Goal: Leave review/rating: Share an evaluation or opinion about a product, service, or content

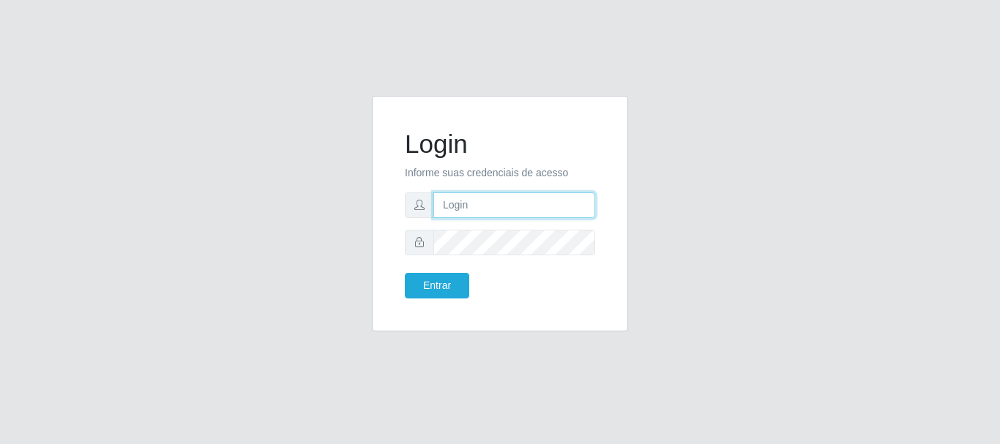
click at [501, 196] on input "text" at bounding box center [514, 206] width 162 height 26
type input "[EMAIL_ADDRESS][DOMAIN_NAME]"
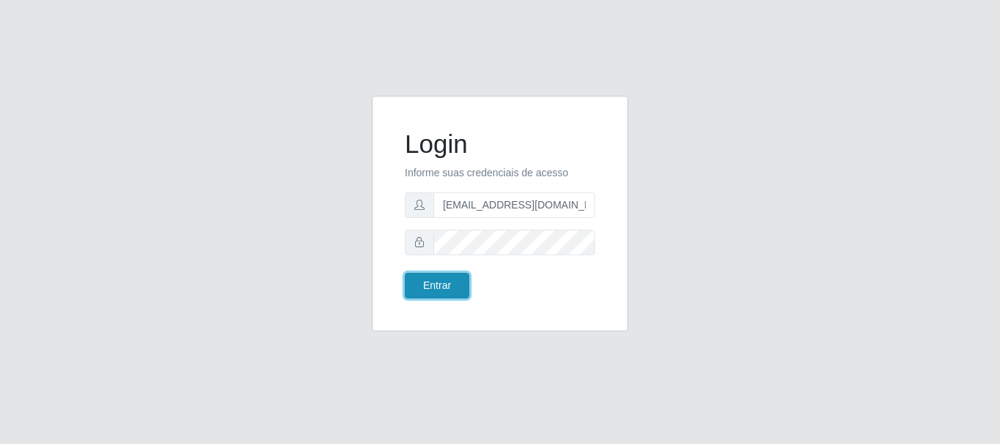
click at [436, 292] on button "Entrar" at bounding box center [437, 286] width 64 height 26
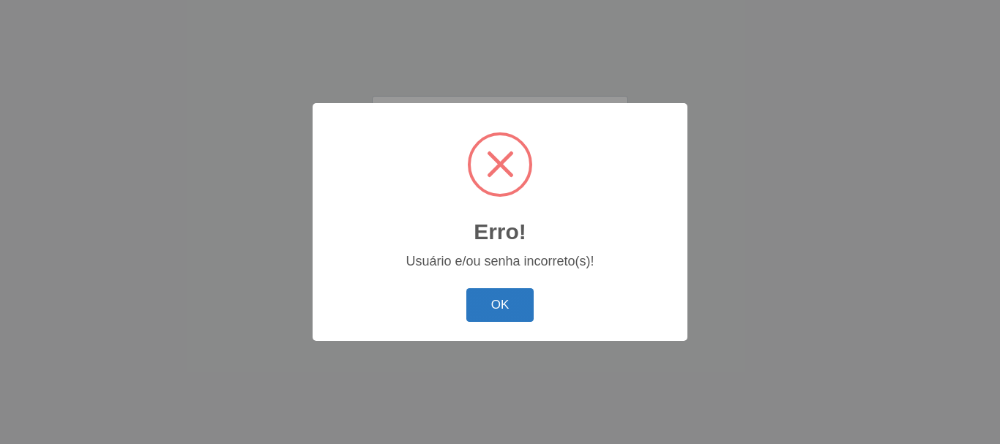
click at [488, 301] on button "OK" at bounding box center [500, 305] width 68 height 34
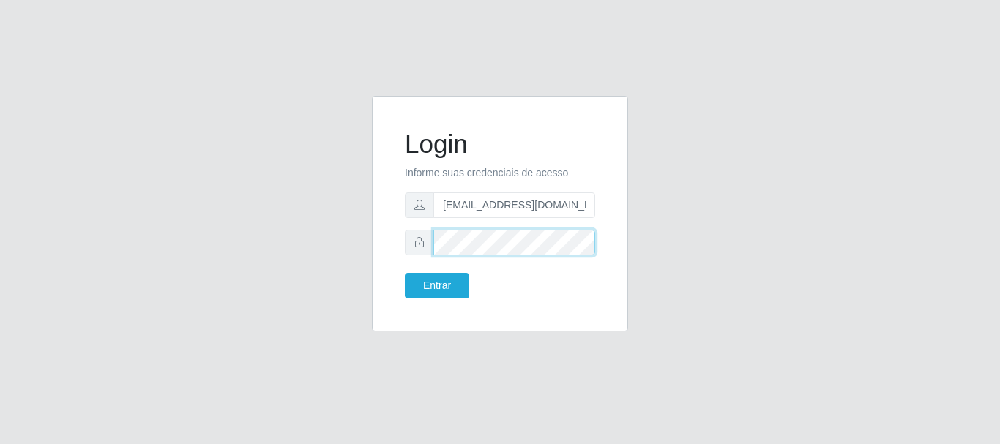
click at [405, 273] on button "Entrar" at bounding box center [437, 286] width 64 height 26
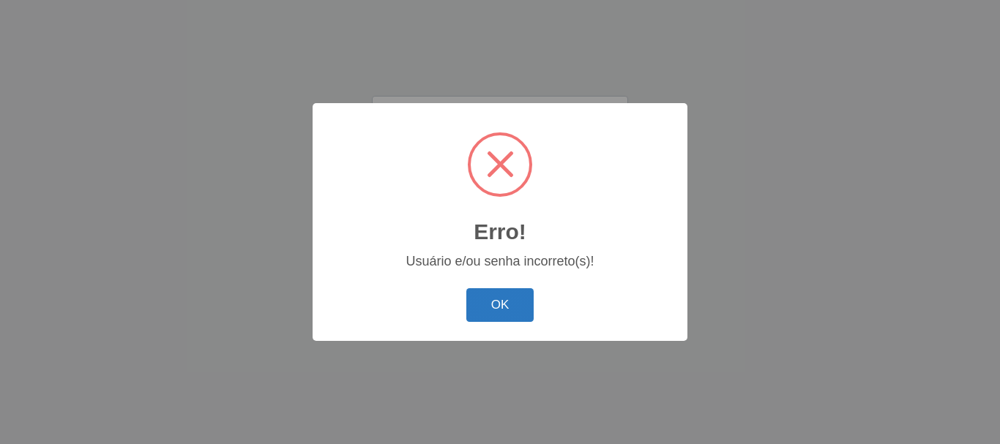
click at [488, 302] on button "OK" at bounding box center [500, 305] width 68 height 34
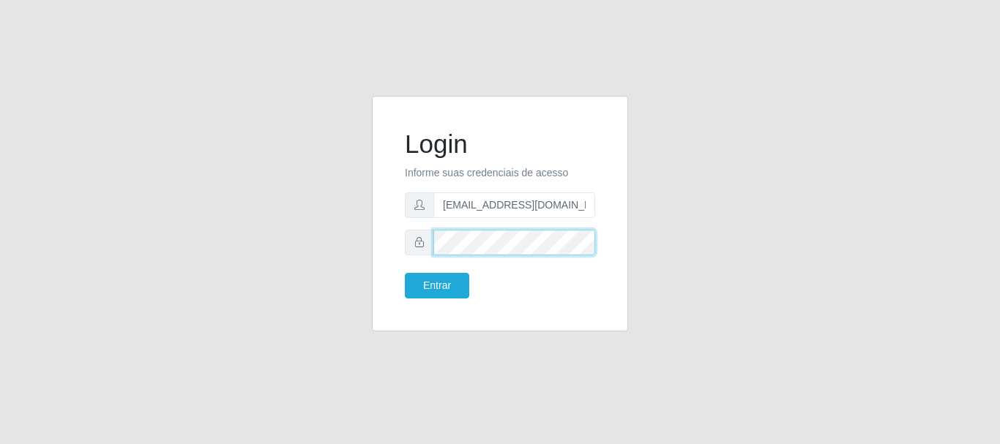
click at [229, 206] on div "Login Informe suas credenciais de acesso luanakst88@gmail.com Entrar" at bounding box center [500, 222] width 835 height 253
click at [405, 273] on button "Entrar" at bounding box center [437, 286] width 64 height 26
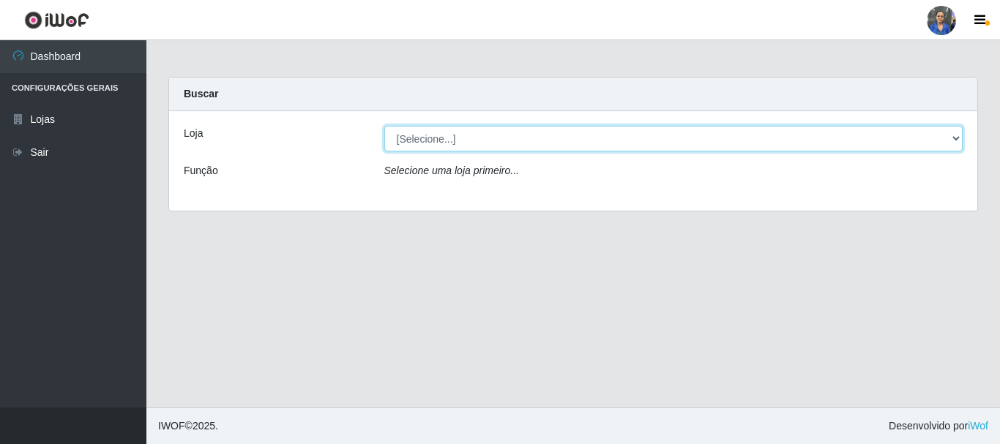
click at [867, 141] on select "[Selecione...] SuperFácil Atacado - Rodoviária" at bounding box center [673, 139] width 579 height 26
select select "400"
click at [384, 126] on select "[Selecione...] SuperFácil Atacado - Rodoviária" at bounding box center [673, 139] width 579 height 26
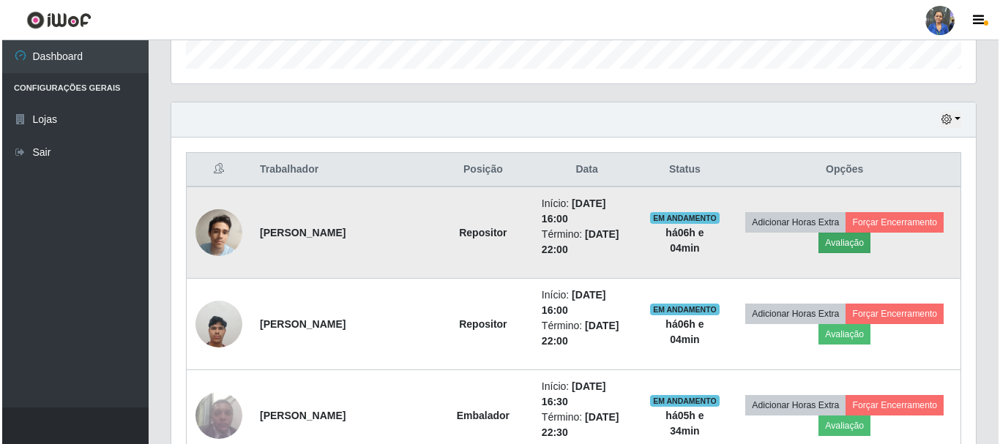
scroll to position [439, 0]
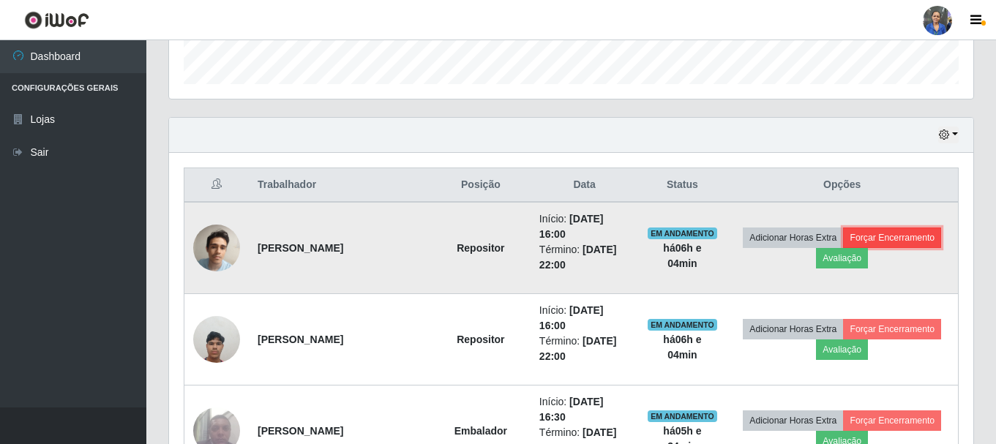
click at [889, 242] on button "Forçar Encerramento" at bounding box center [892, 238] width 98 height 20
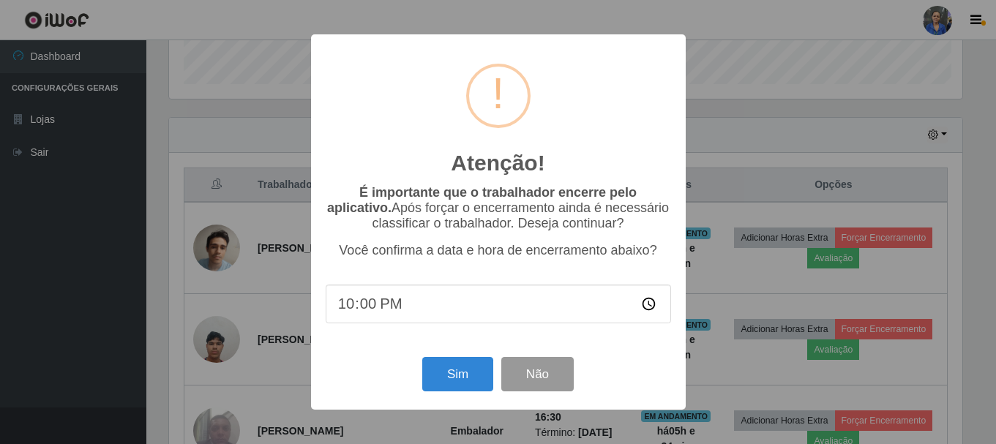
scroll to position [304, 797]
click at [472, 379] on button "Sim" at bounding box center [459, 374] width 71 height 34
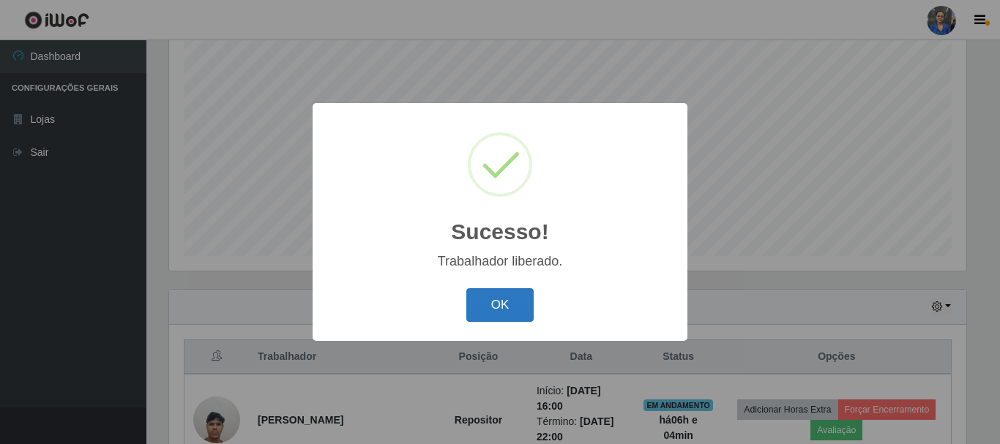
click at [507, 306] on button "OK" at bounding box center [500, 305] width 68 height 34
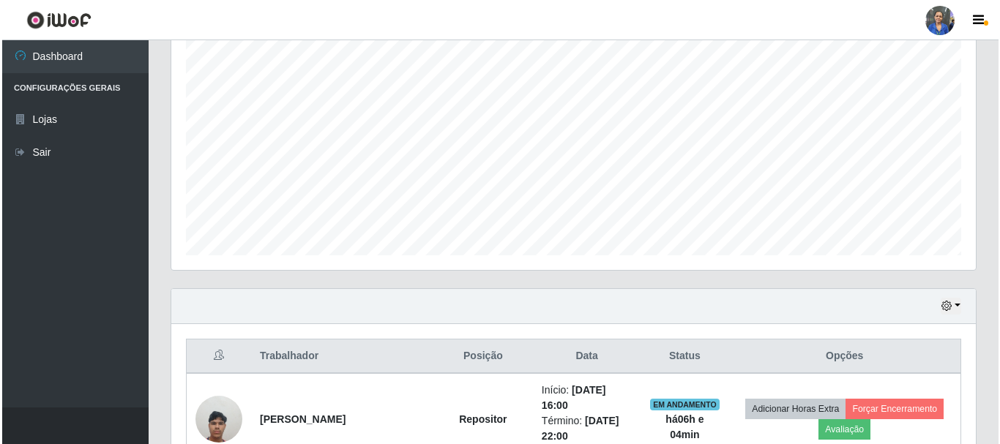
scroll to position [340, 0]
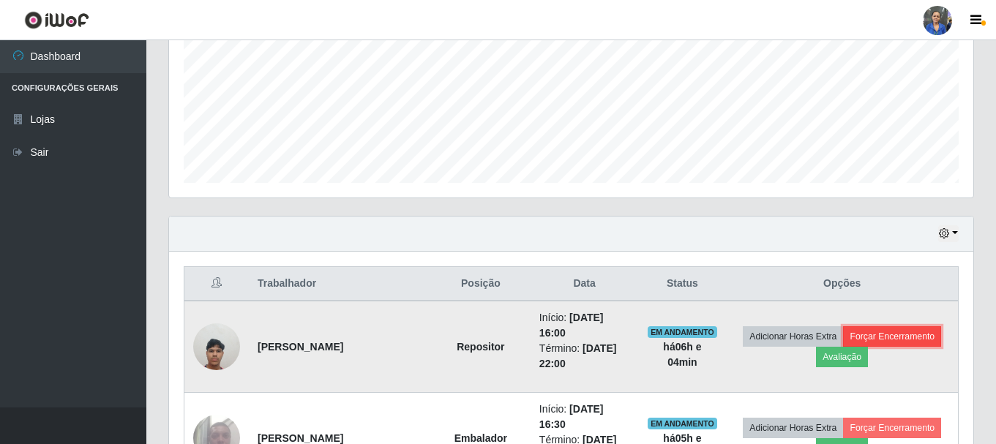
click at [909, 336] on button "Forçar Encerramento" at bounding box center [892, 337] width 98 height 20
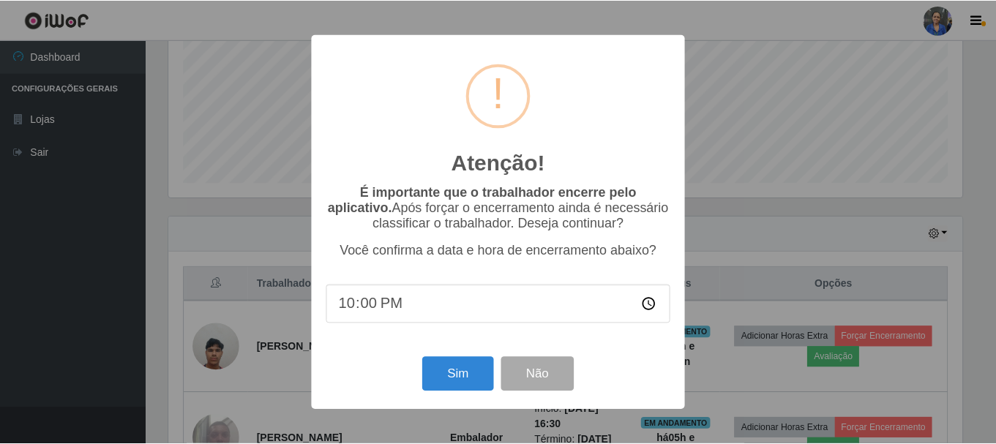
scroll to position [304, 797]
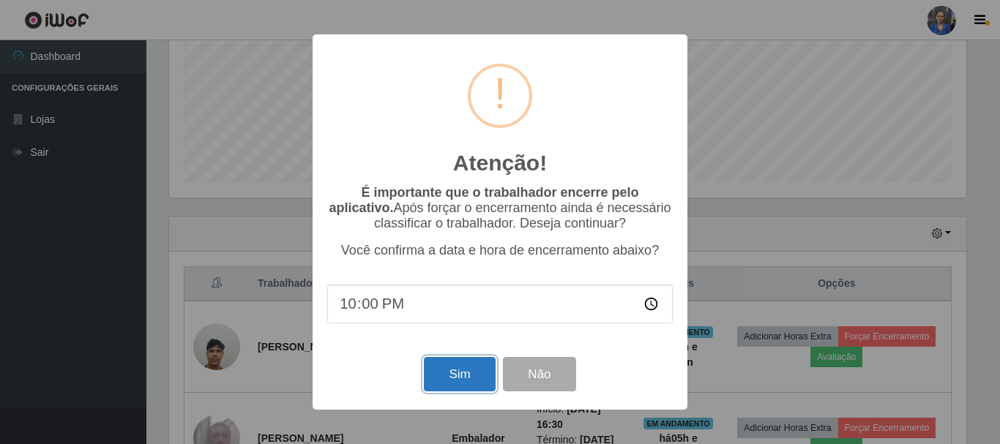
click at [475, 378] on button "Sim" at bounding box center [459, 374] width 71 height 34
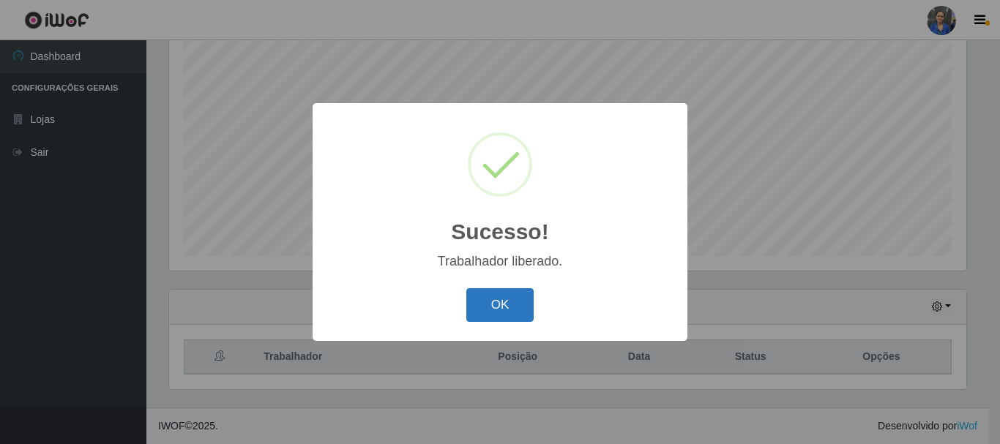
click at [485, 311] on button "OK" at bounding box center [500, 305] width 68 height 34
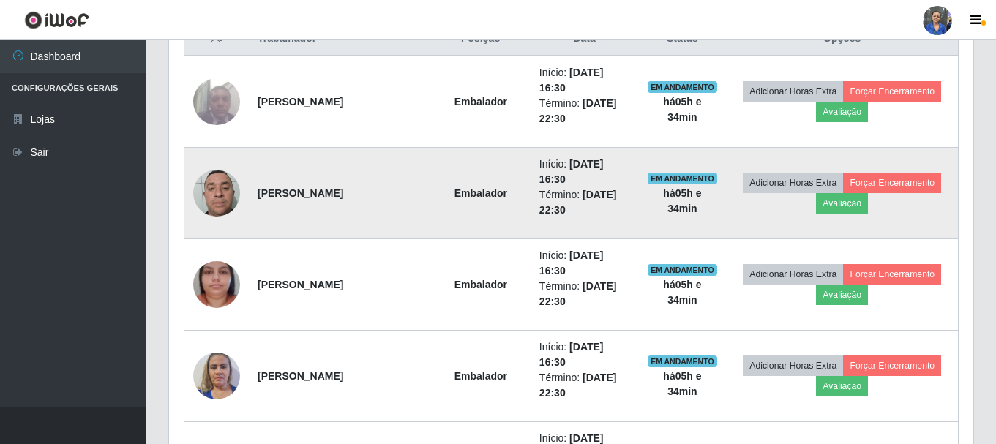
scroll to position [469, 0]
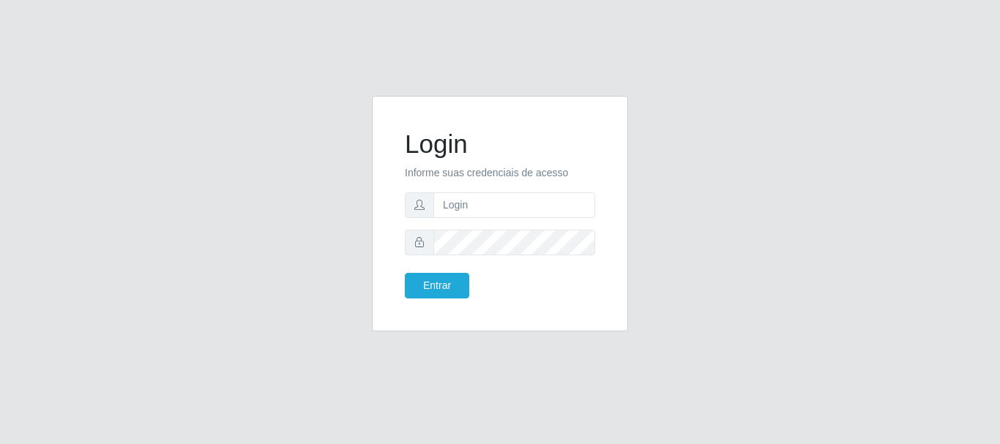
type input "[EMAIL_ADDRESS][DOMAIN_NAME]"
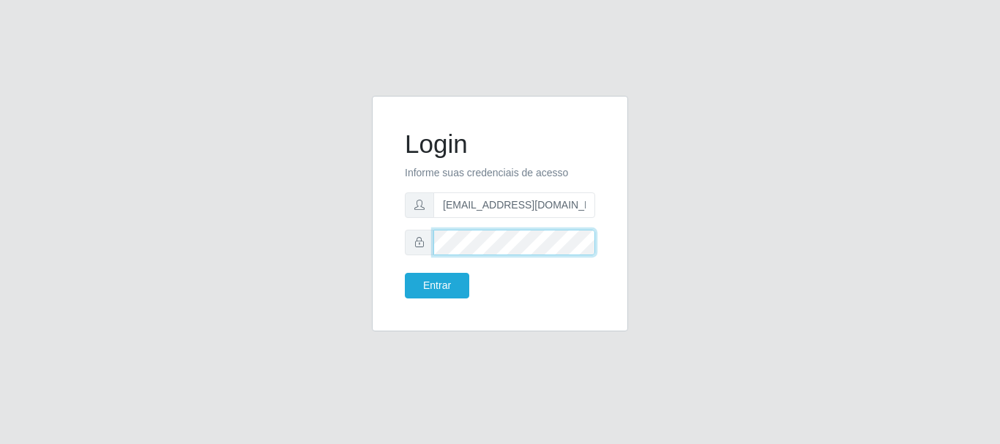
click at [405, 273] on button "Entrar" at bounding box center [437, 286] width 64 height 26
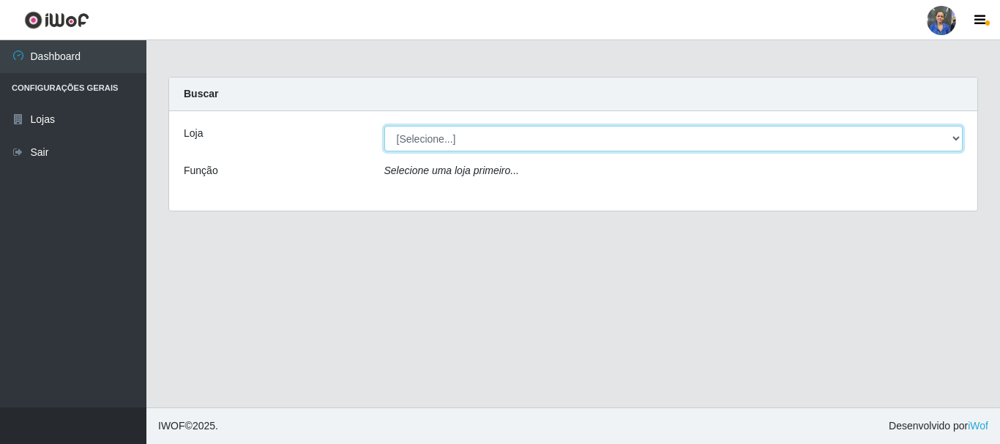
click at [955, 141] on select "[Selecione...] SuperFácil Atacado - Rodoviária" at bounding box center [673, 139] width 579 height 26
select select "400"
click at [384, 126] on select "[Selecione...] SuperFácil Atacado - Rodoviária" at bounding box center [673, 139] width 579 height 26
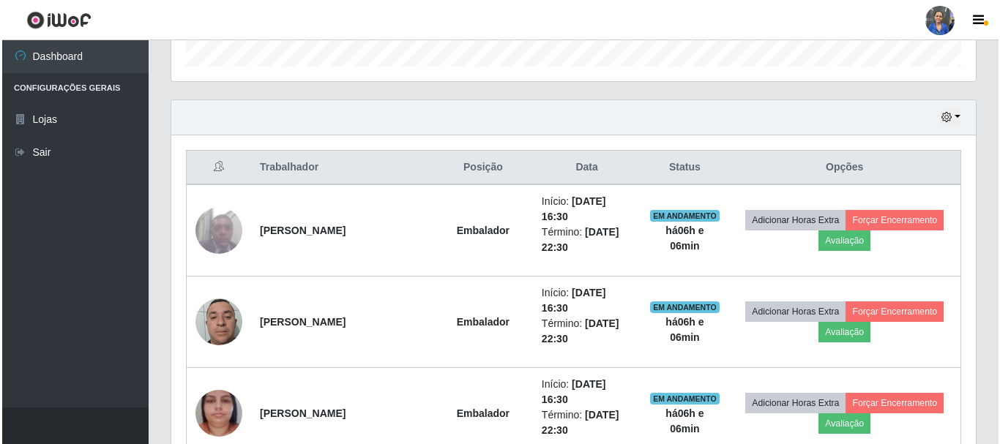
scroll to position [512, 0]
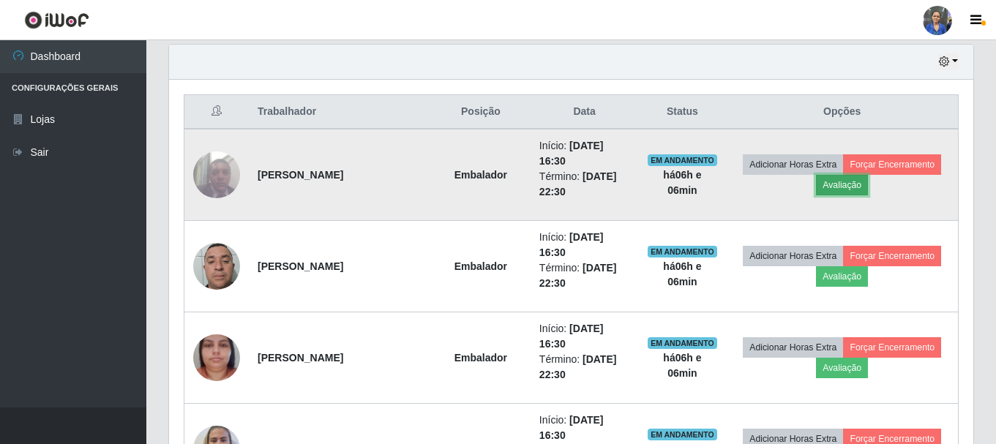
click at [855, 186] on button "Avaliação" at bounding box center [842, 185] width 52 height 20
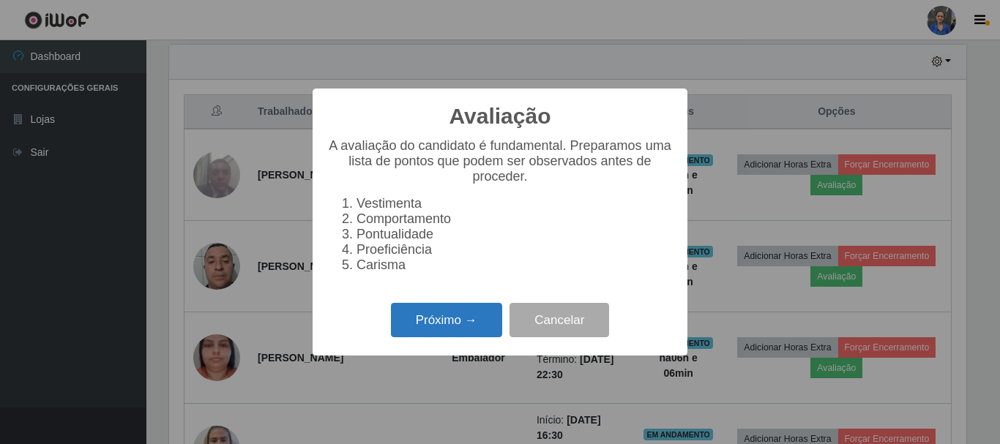
click at [450, 321] on button "Próximo →" at bounding box center [446, 320] width 111 height 34
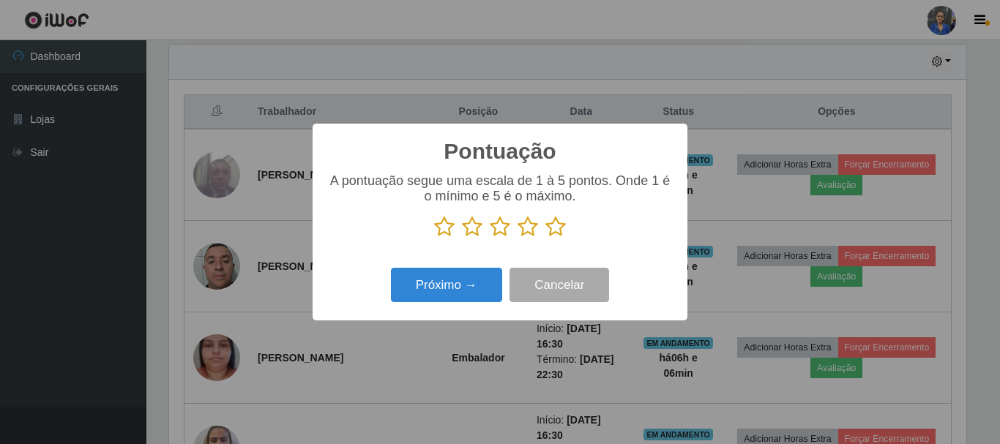
click at [544, 228] on p at bounding box center [500, 227] width 346 height 22
click at [552, 228] on icon at bounding box center [555, 227] width 20 height 22
click at [545, 238] on input "radio" at bounding box center [545, 238] width 0 height 0
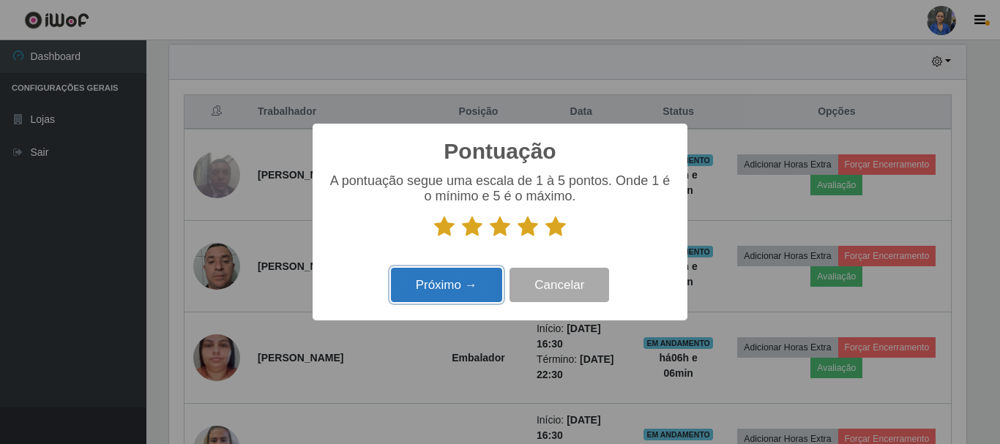
click at [450, 284] on button "Próximo →" at bounding box center [446, 285] width 111 height 34
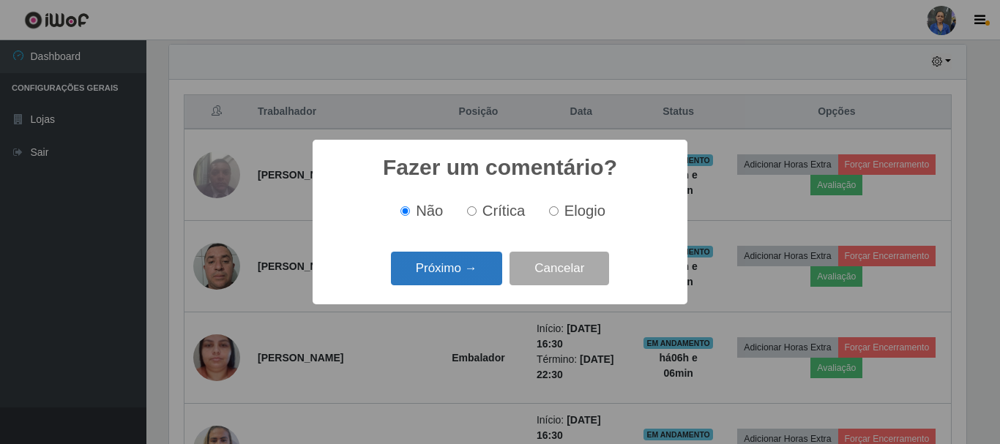
click at [463, 272] on button "Próximo →" at bounding box center [446, 269] width 111 height 34
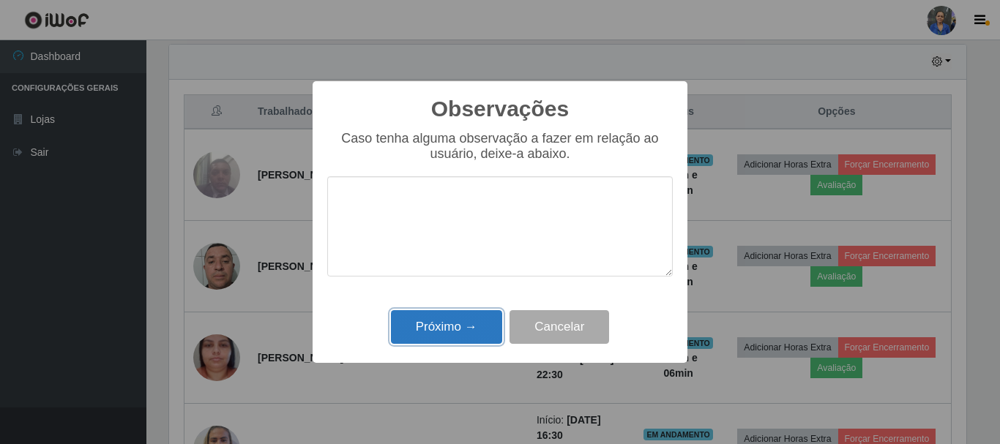
click at [454, 319] on button "Próximo →" at bounding box center [446, 327] width 111 height 34
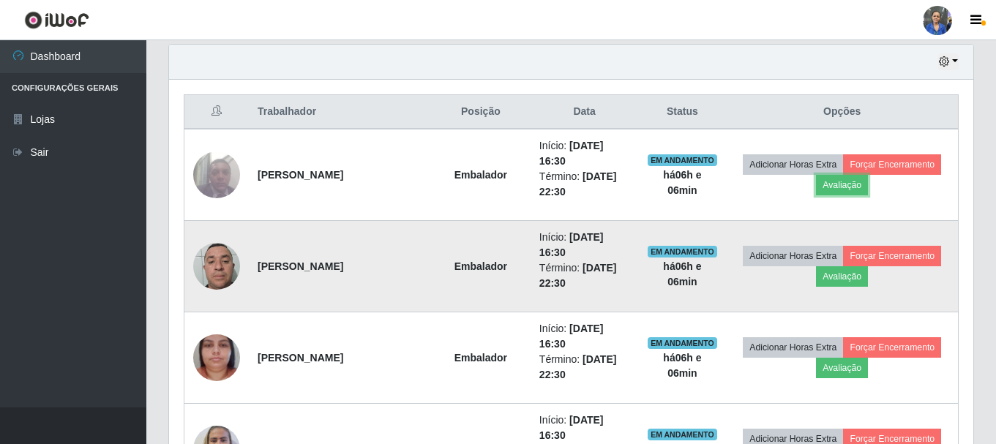
scroll to position [304, 805]
click at [845, 276] on button "Avaliação" at bounding box center [842, 276] width 52 height 20
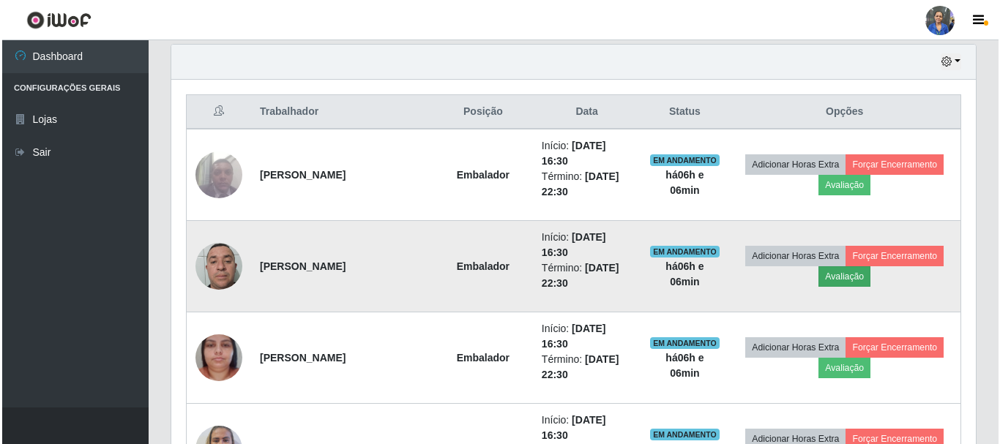
scroll to position [304, 797]
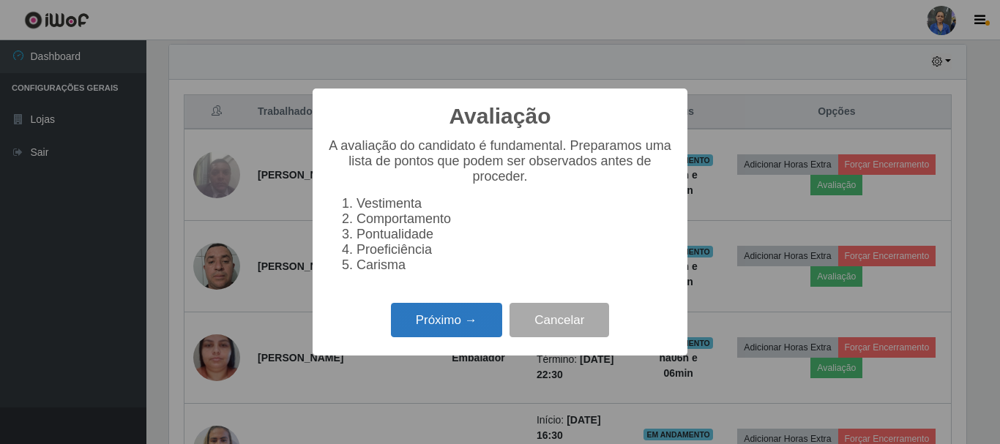
click at [444, 328] on button "Próximo →" at bounding box center [446, 320] width 111 height 34
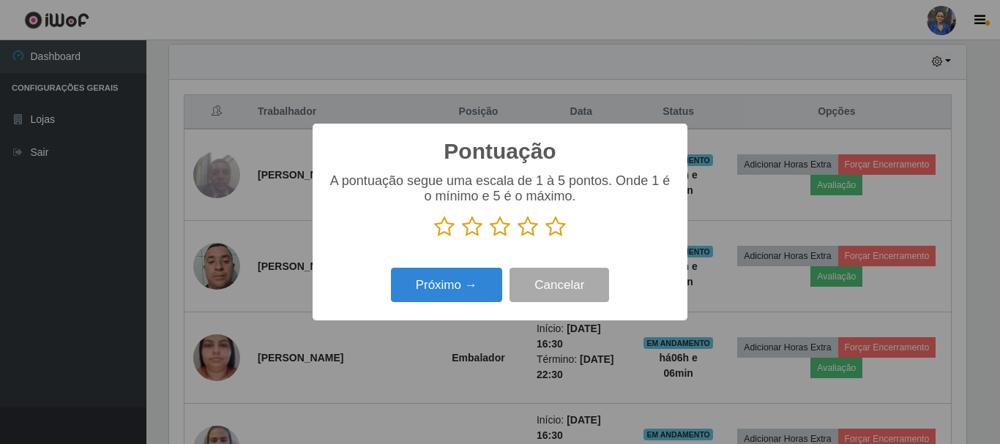
scroll to position [731802, 731309]
click at [556, 226] on icon at bounding box center [555, 227] width 20 height 22
click at [545, 238] on input "radio" at bounding box center [545, 238] width 0 height 0
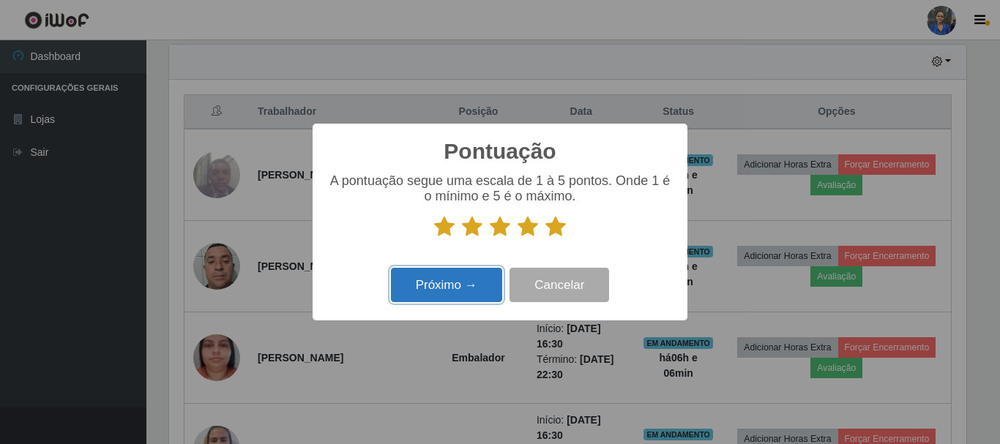
click at [459, 277] on button "Próximo →" at bounding box center [446, 285] width 111 height 34
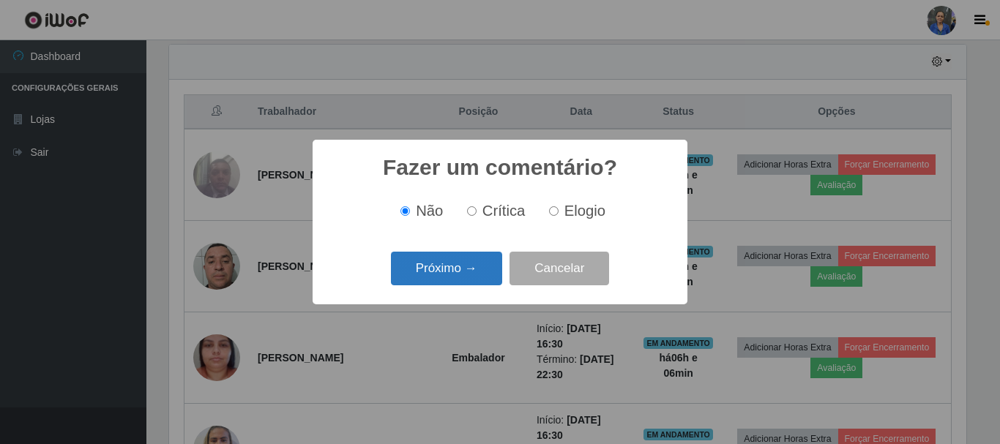
click at [463, 266] on button "Próximo →" at bounding box center [446, 269] width 111 height 34
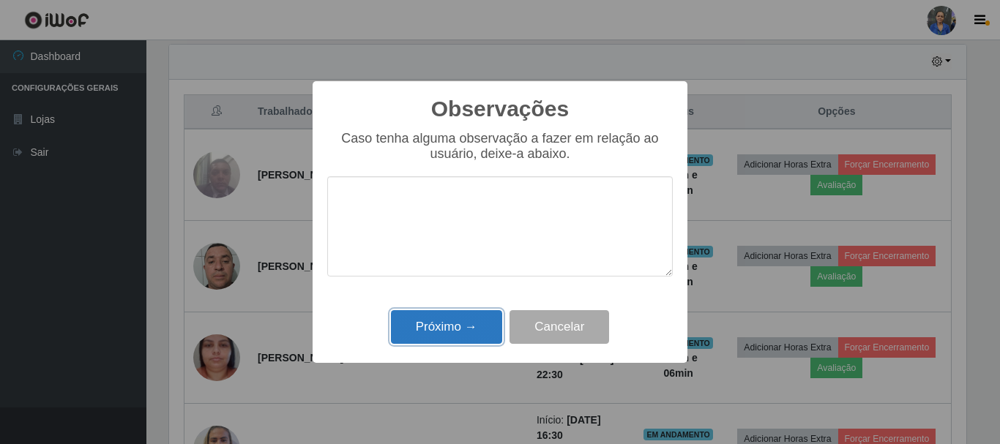
click at [452, 318] on button "Próximo →" at bounding box center [446, 327] width 111 height 34
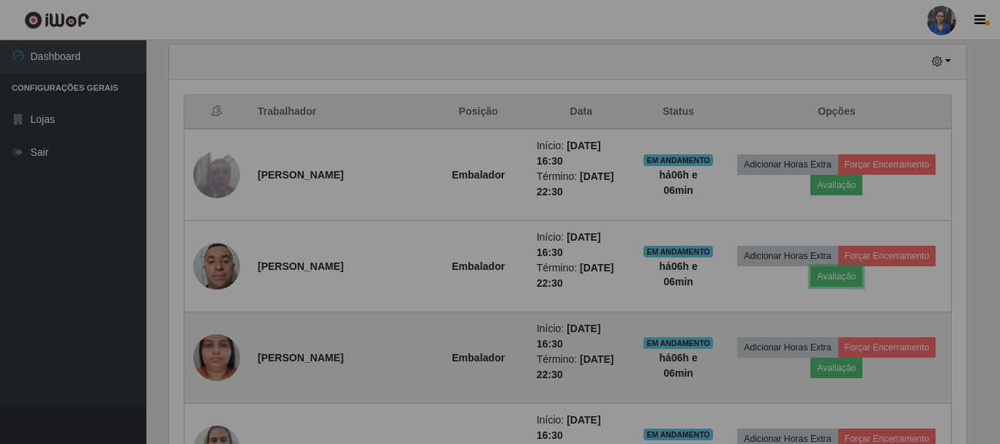
scroll to position [304, 805]
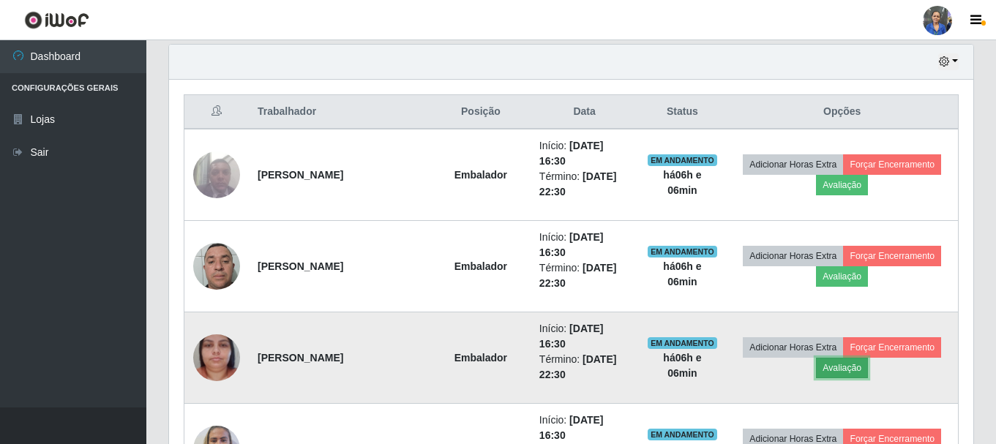
click at [851, 368] on button "Avaliação" at bounding box center [842, 368] width 52 height 20
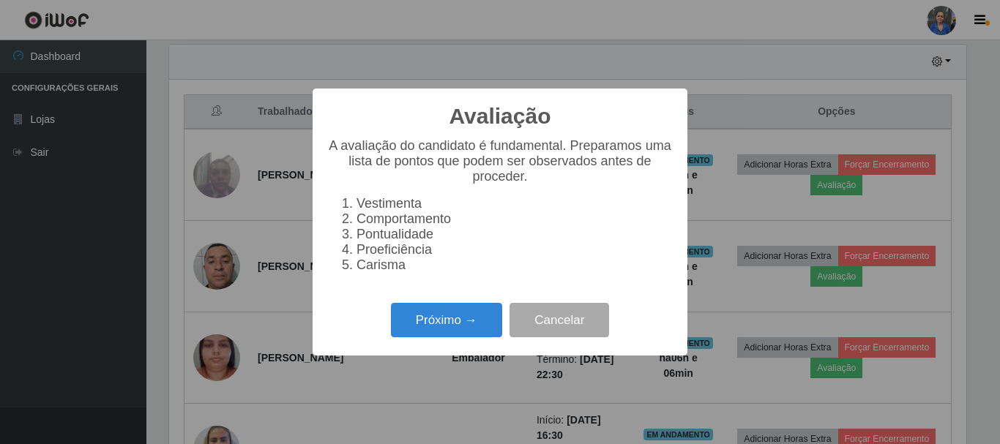
scroll to position [304, 797]
click at [455, 324] on button "Próximo →" at bounding box center [446, 320] width 111 height 34
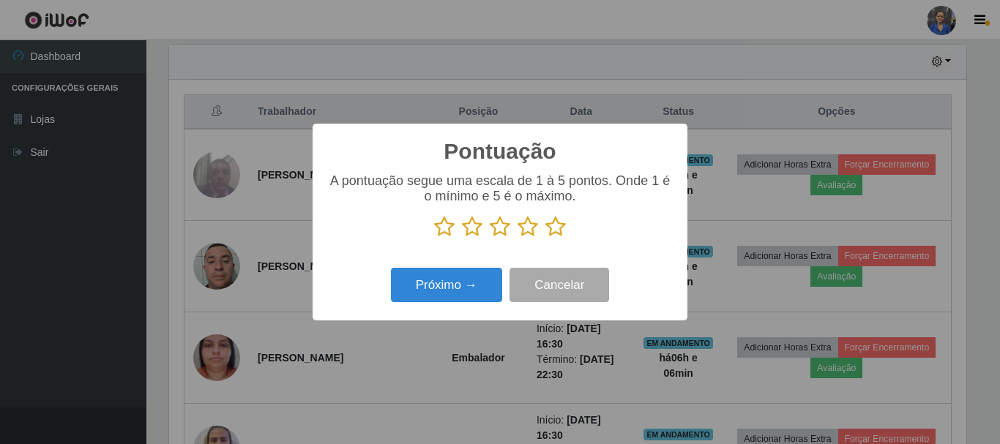
scroll to position [731802, 731309]
click at [558, 230] on icon at bounding box center [555, 227] width 20 height 22
click at [545, 238] on input "radio" at bounding box center [545, 238] width 0 height 0
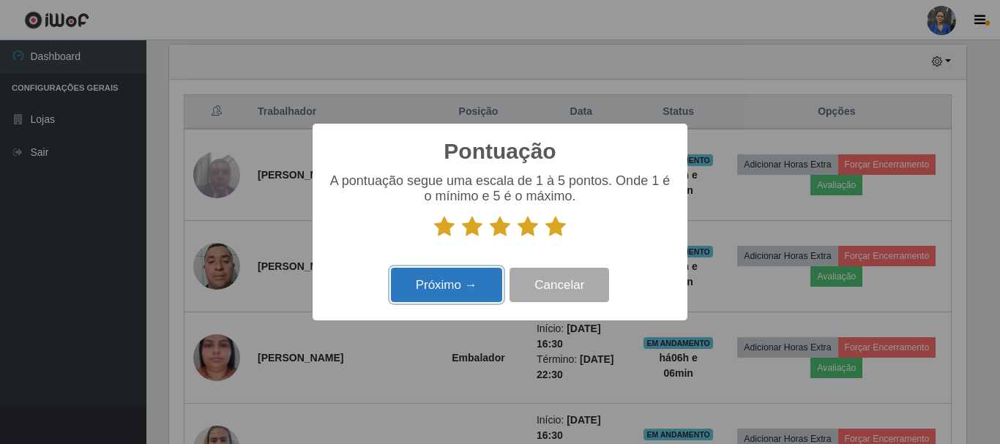
click at [448, 288] on button "Próximo →" at bounding box center [446, 285] width 111 height 34
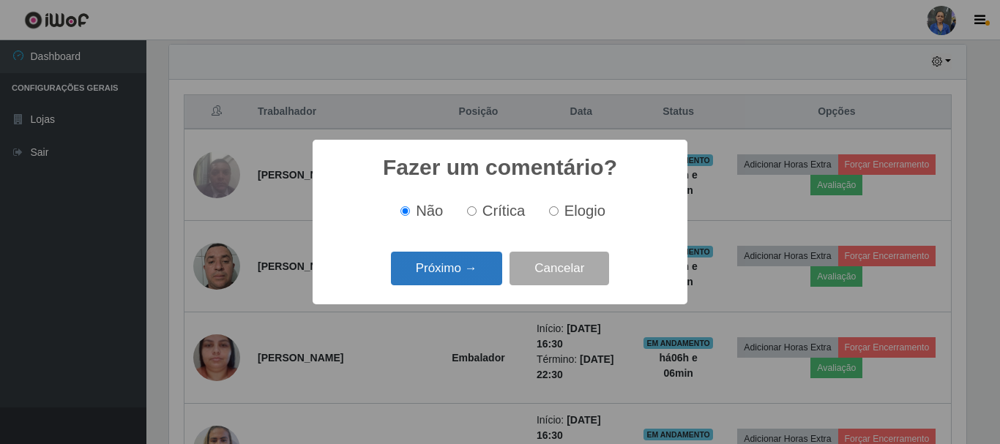
click at [454, 275] on button "Próximo →" at bounding box center [446, 269] width 111 height 34
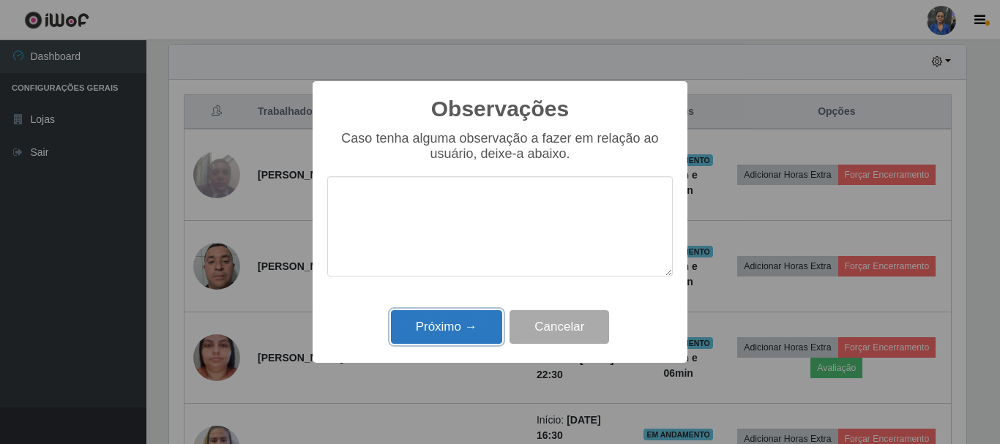
click at [444, 328] on button "Próximo →" at bounding box center [446, 327] width 111 height 34
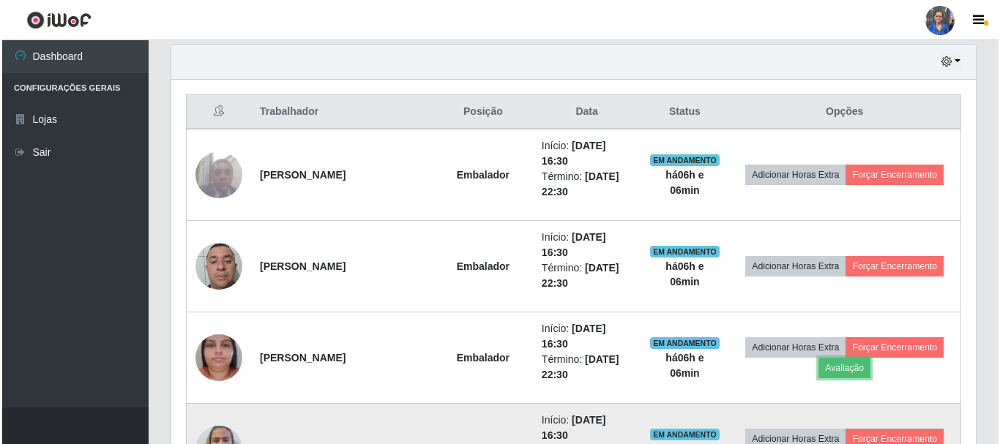
scroll to position [659, 0]
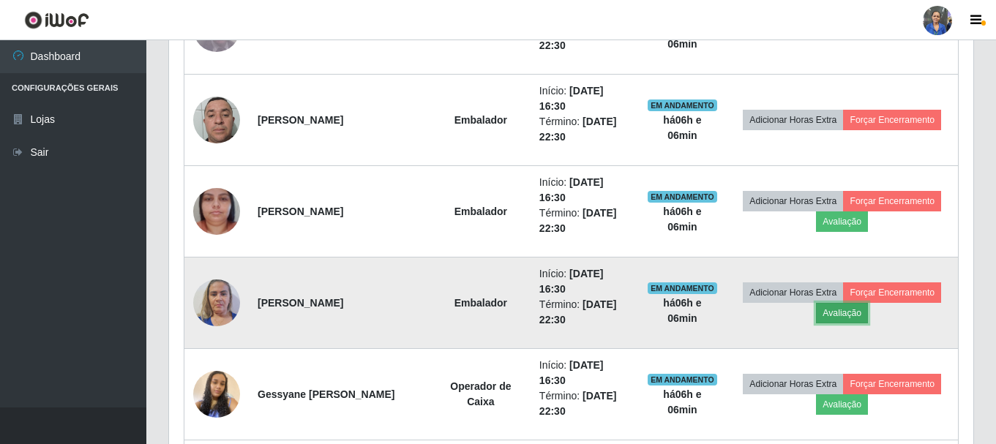
click at [838, 313] on button "Avaliação" at bounding box center [842, 313] width 52 height 20
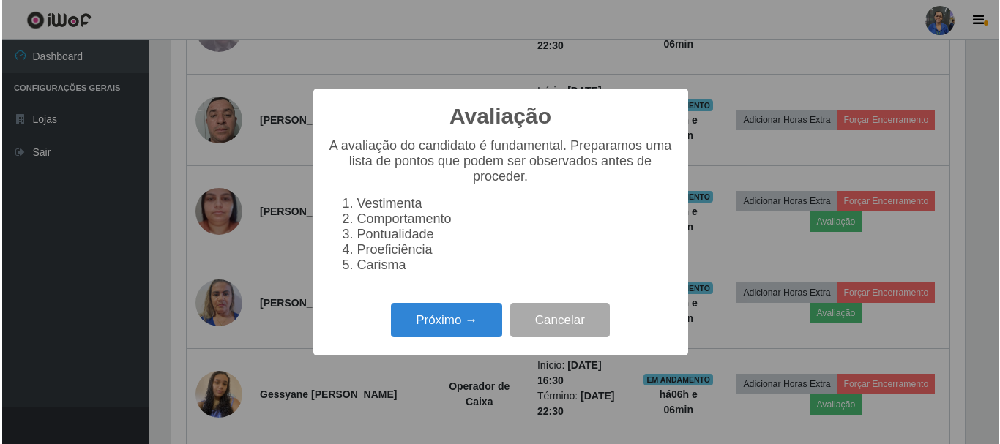
scroll to position [304, 797]
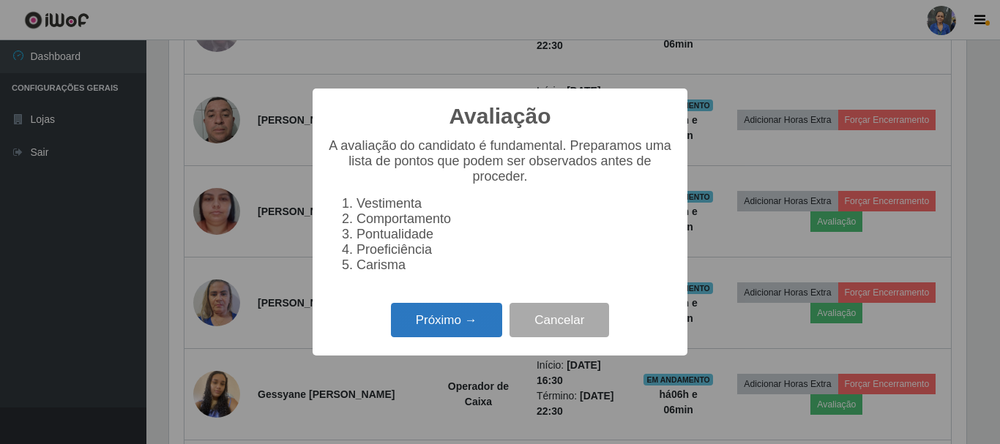
click at [414, 335] on button "Próximo →" at bounding box center [446, 320] width 111 height 34
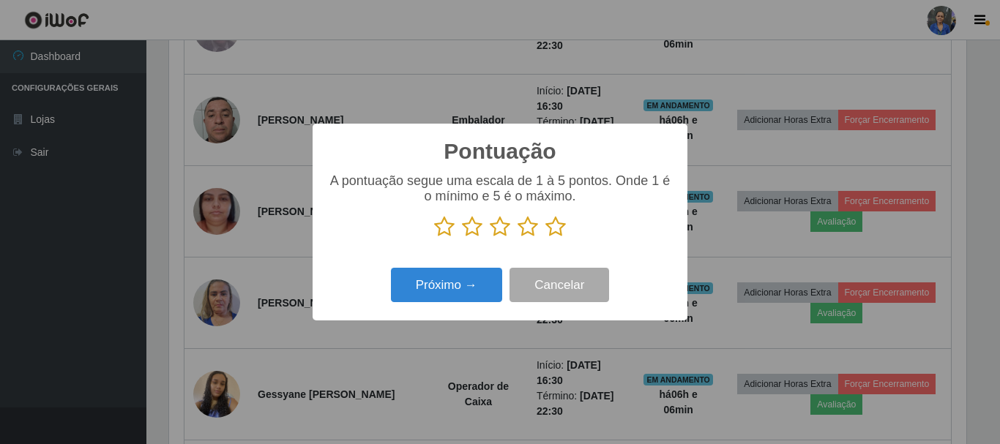
scroll to position [731802, 731309]
click at [553, 228] on icon at bounding box center [555, 227] width 20 height 22
click at [545, 238] on input "radio" at bounding box center [545, 238] width 0 height 0
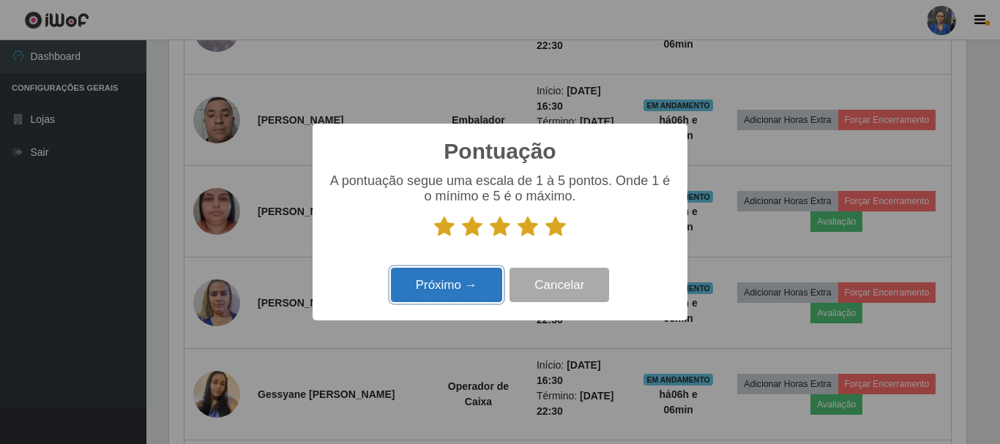
click at [447, 276] on button "Próximo →" at bounding box center [446, 285] width 111 height 34
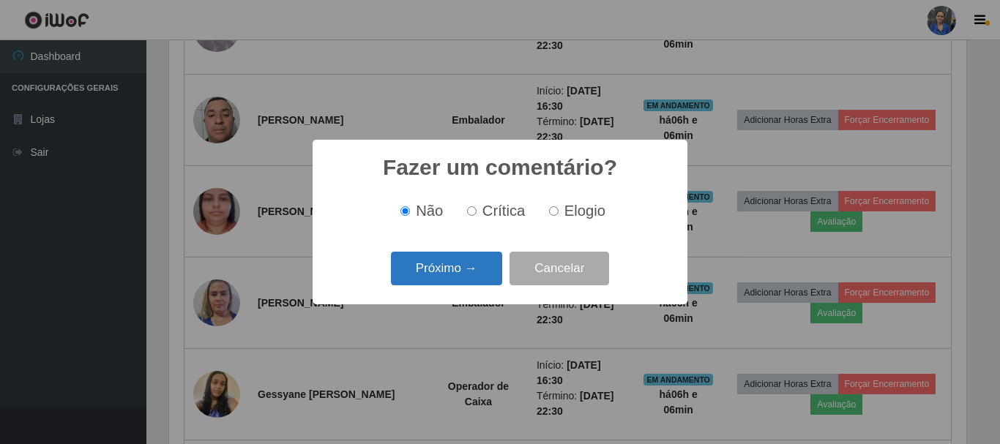
click at [460, 273] on button "Próximo →" at bounding box center [446, 269] width 111 height 34
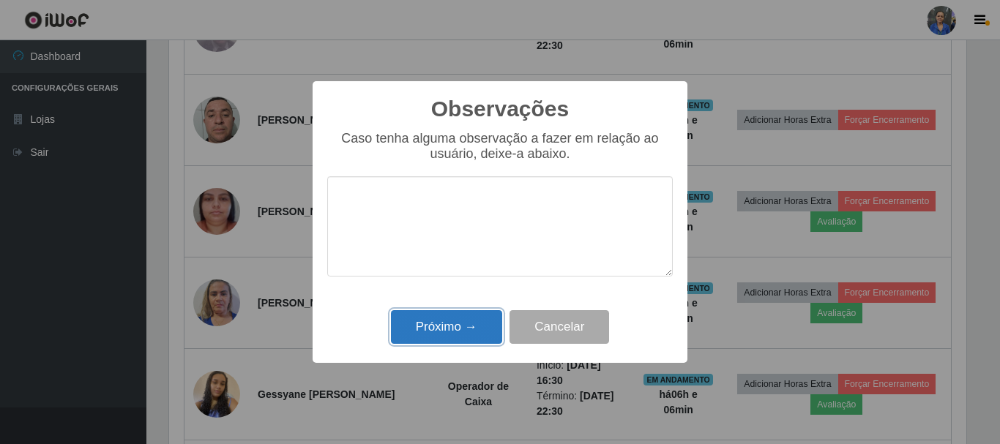
click at [459, 319] on button "Próximo →" at bounding box center [446, 327] width 111 height 34
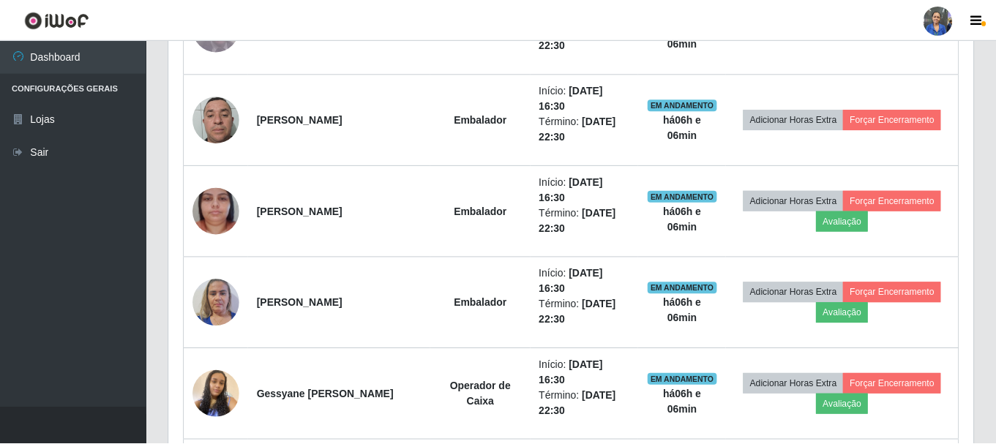
scroll to position [304, 805]
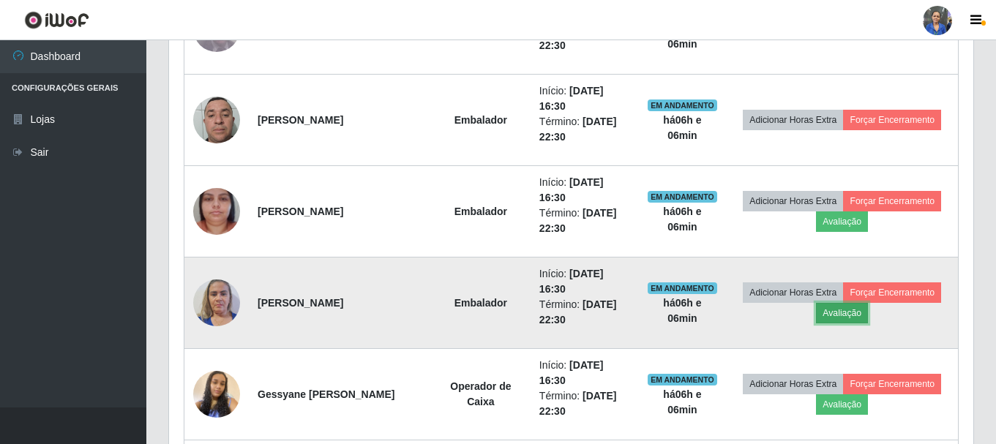
click at [839, 313] on button "Avaliação" at bounding box center [842, 313] width 52 height 20
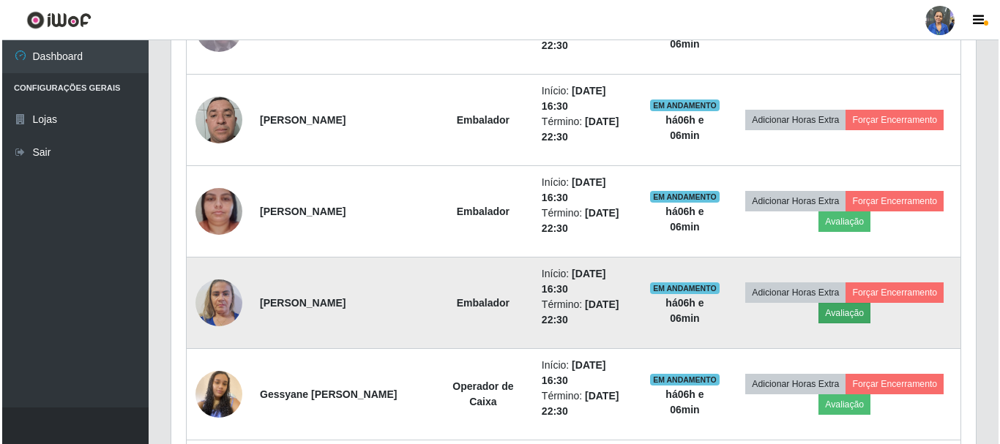
scroll to position [304, 797]
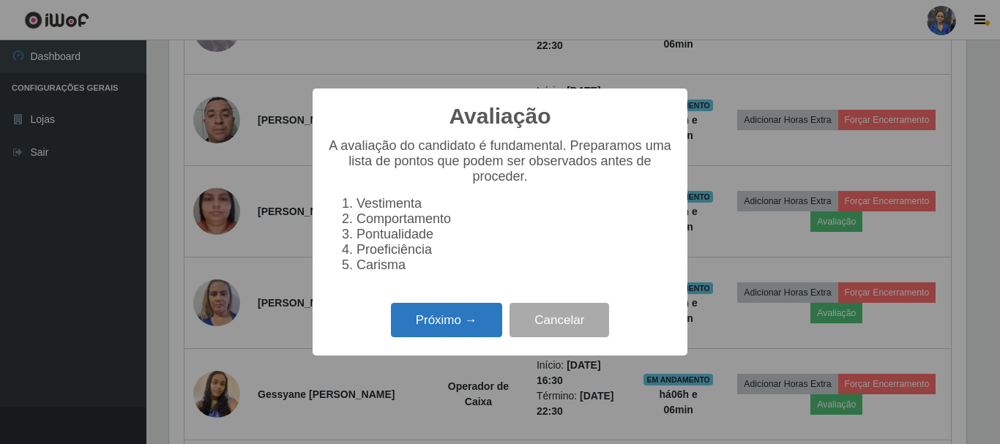
click at [409, 334] on button "Próximo →" at bounding box center [446, 320] width 111 height 34
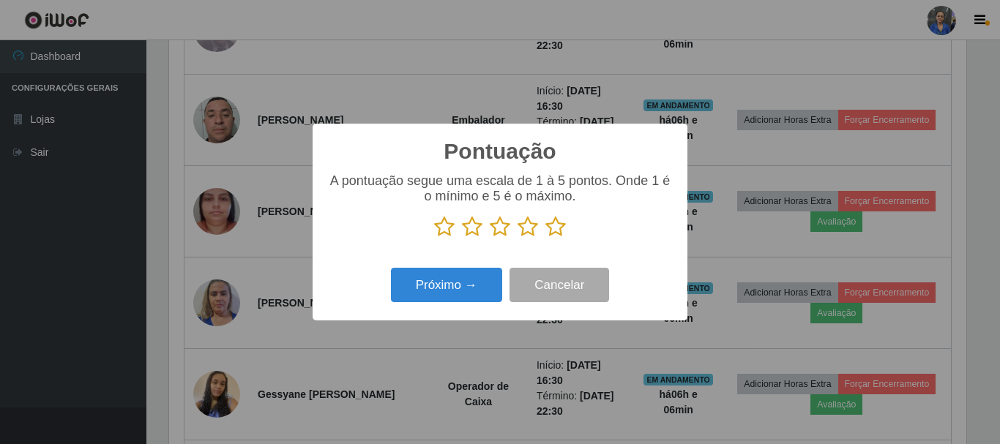
click at [556, 223] on icon at bounding box center [555, 227] width 20 height 22
click at [545, 238] on input "radio" at bounding box center [545, 238] width 0 height 0
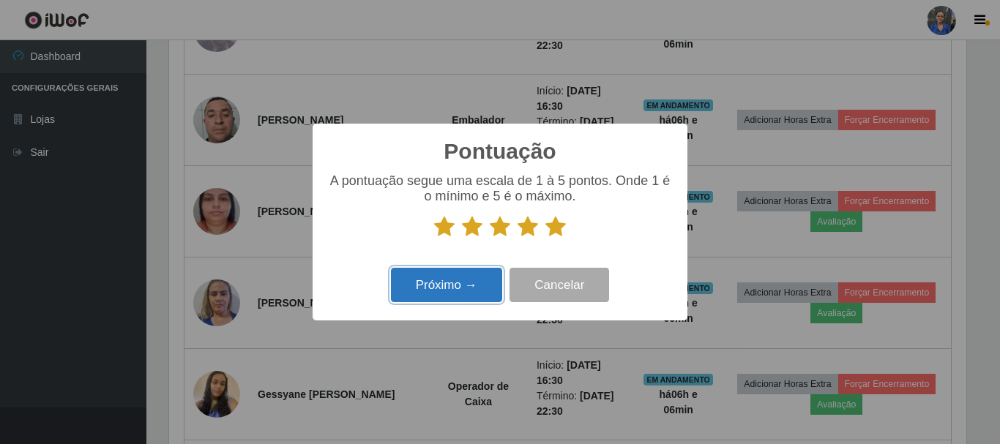
click at [452, 286] on button "Próximo →" at bounding box center [446, 285] width 111 height 34
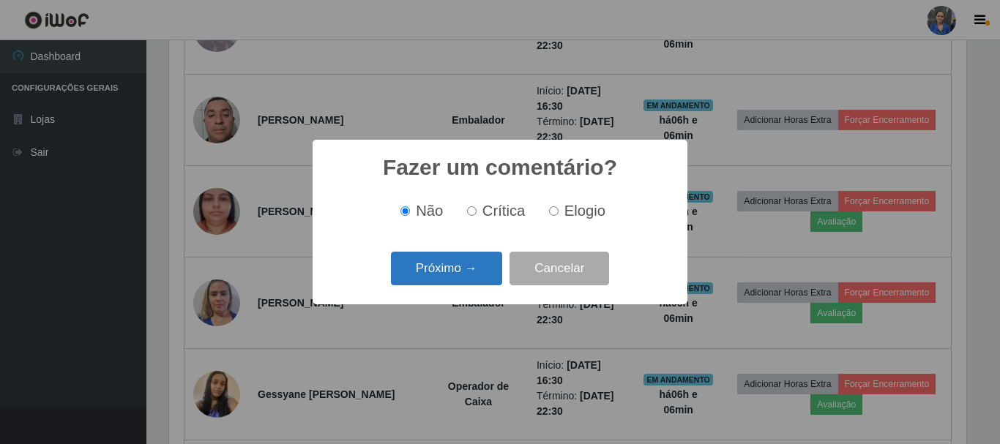
click at [455, 275] on button "Próximo →" at bounding box center [446, 269] width 111 height 34
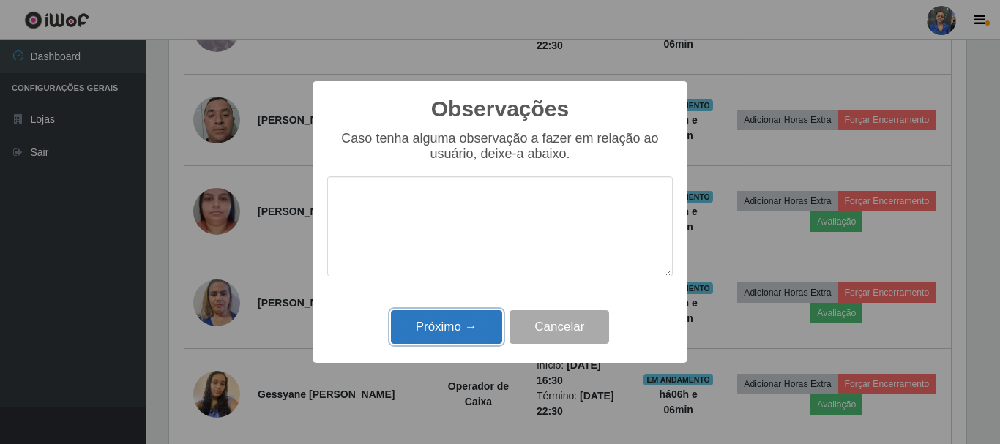
click at [453, 322] on button "Próximo →" at bounding box center [446, 327] width 111 height 34
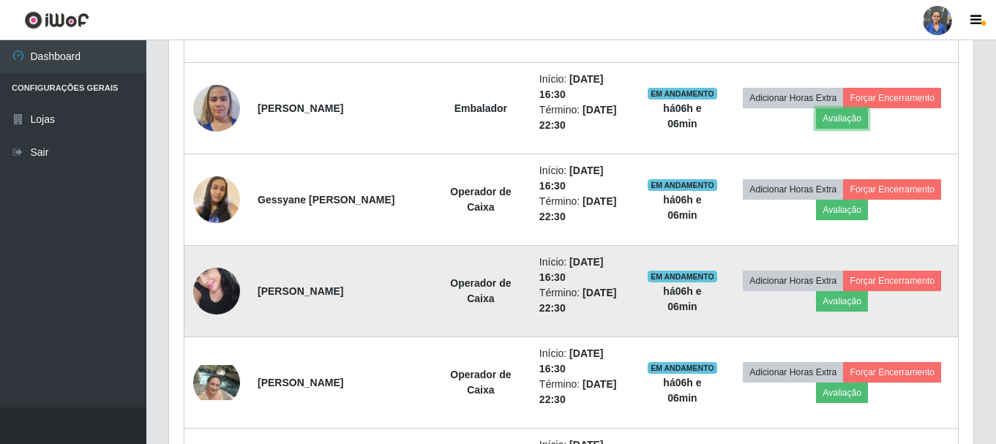
scroll to position [0, 0]
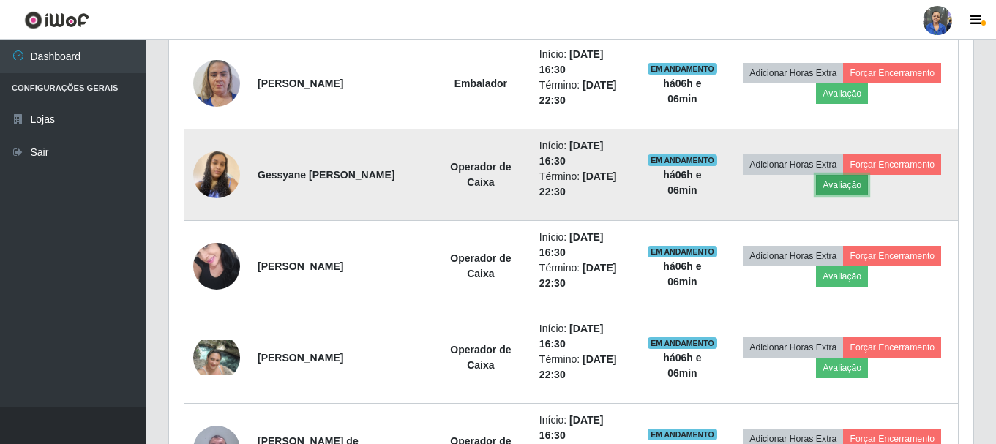
click at [826, 185] on button "Avaliação" at bounding box center [842, 185] width 52 height 20
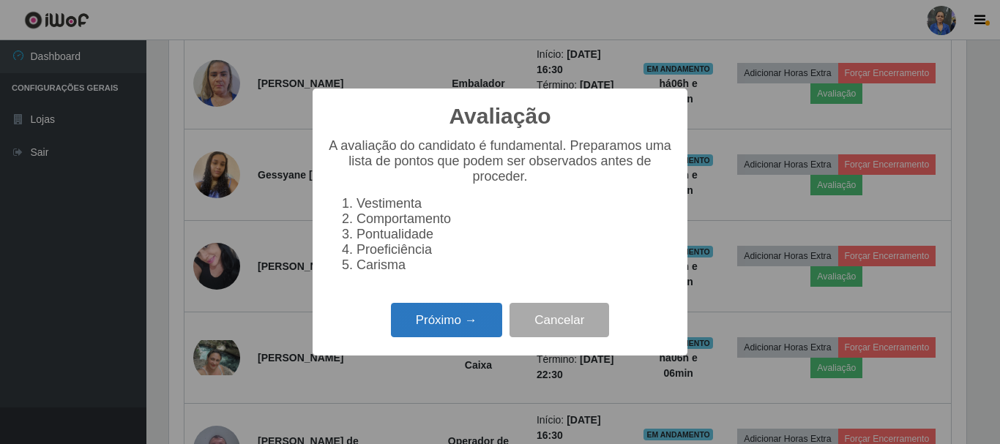
click at [410, 323] on button "Próximo →" at bounding box center [446, 320] width 111 height 34
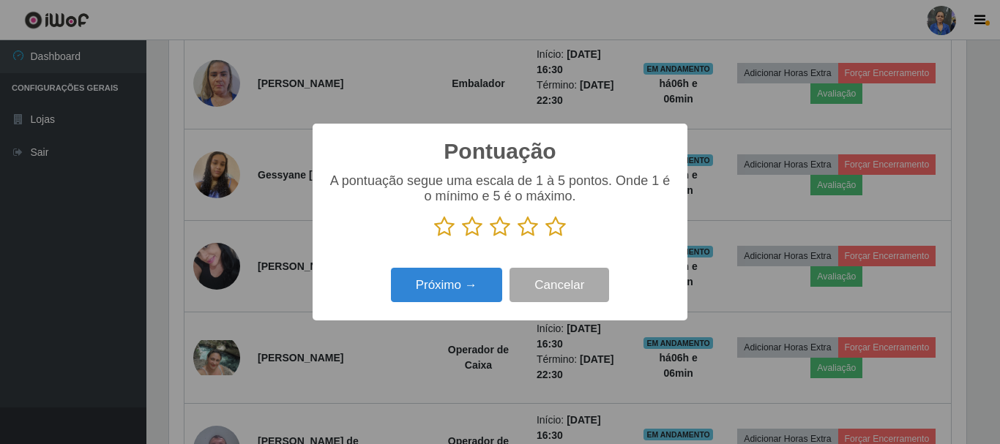
click at [557, 227] on icon at bounding box center [555, 227] width 20 height 22
click at [545, 238] on input "radio" at bounding box center [545, 238] width 0 height 0
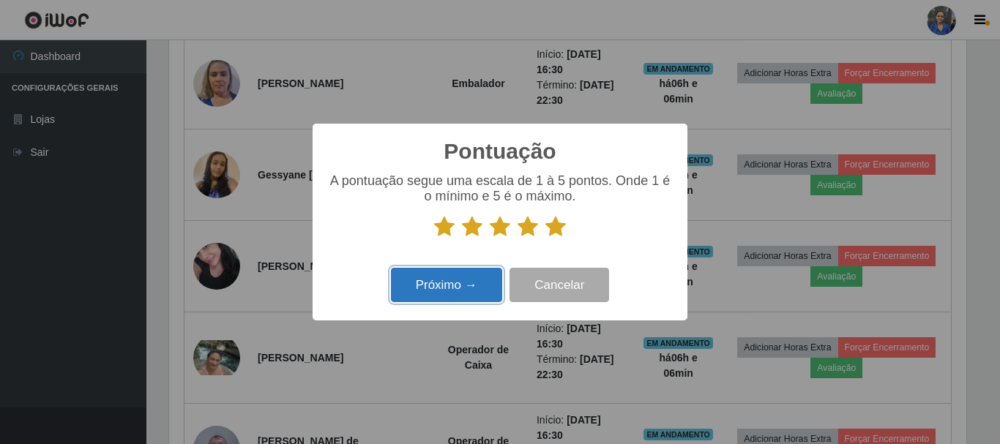
click at [445, 288] on button "Próximo →" at bounding box center [446, 285] width 111 height 34
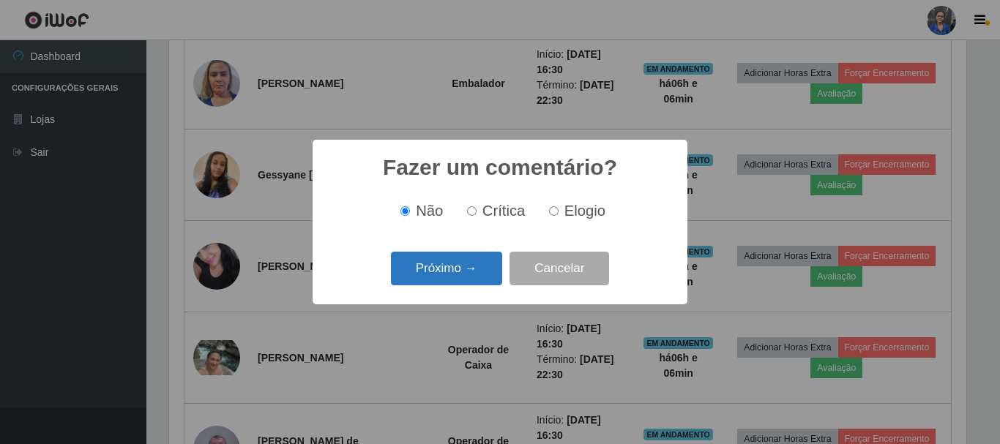
click at [442, 277] on button "Próximo →" at bounding box center [446, 269] width 111 height 34
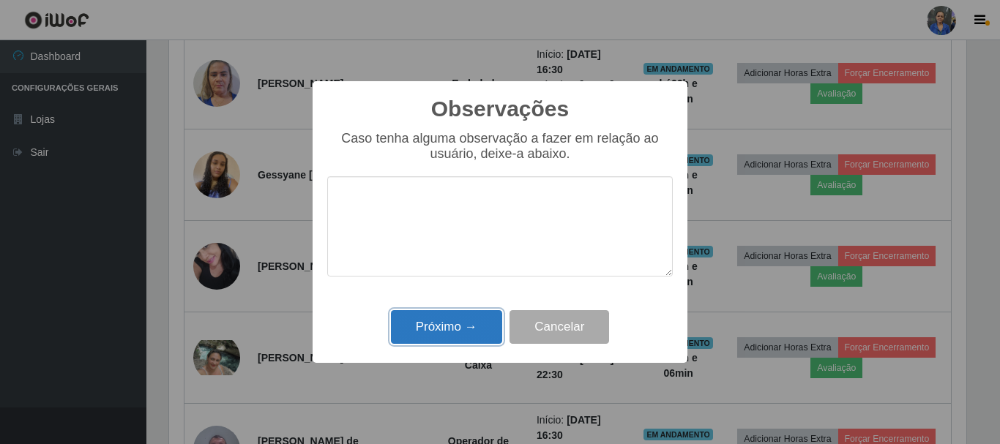
click at [438, 325] on button "Próximo →" at bounding box center [446, 327] width 111 height 34
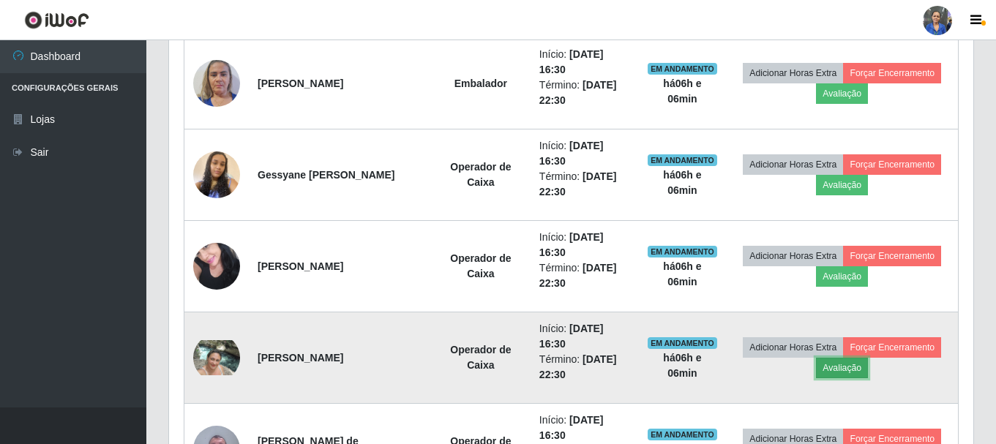
click at [845, 369] on button "Avaliação" at bounding box center [842, 368] width 52 height 20
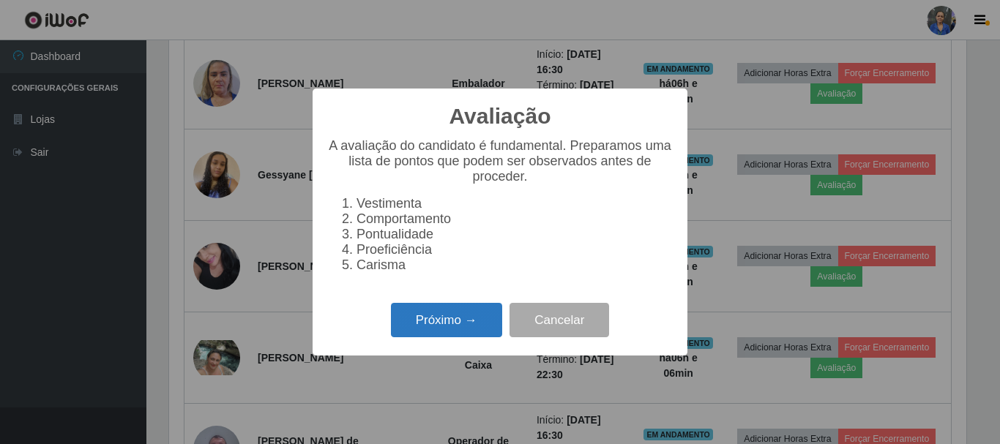
click at [439, 324] on button "Próximo →" at bounding box center [446, 320] width 111 height 34
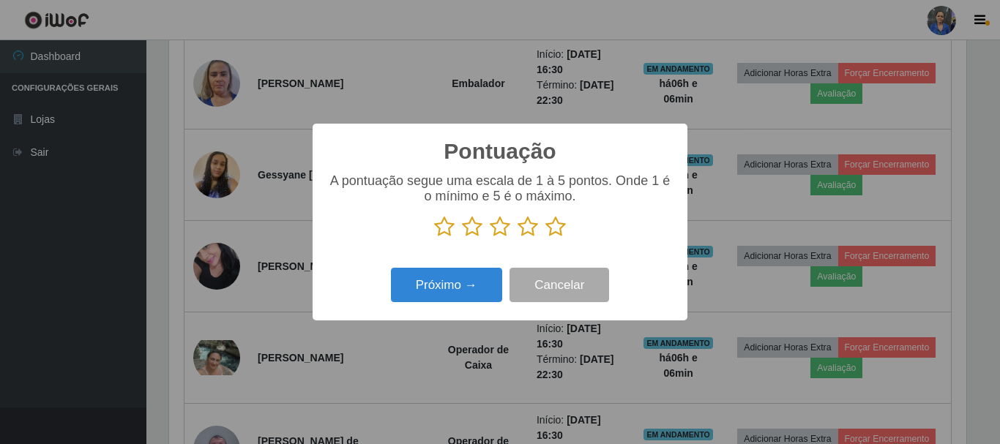
click at [553, 229] on icon at bounding box center [555, 227] width 20 height 22
click at [545, 238] on input "radio" at bounding box center [545, 238] width 0 height 0
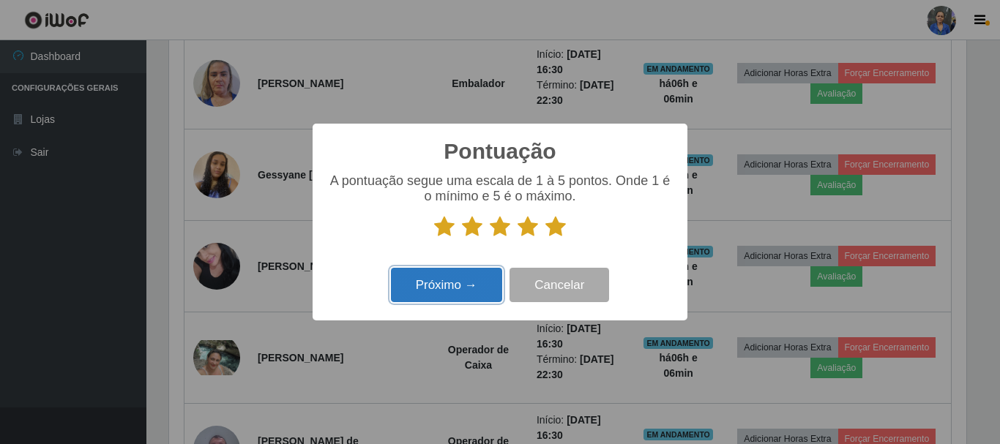
click at [464, 277] on button "Próximo →" at bounding box center [446, 285] width 111 height 34
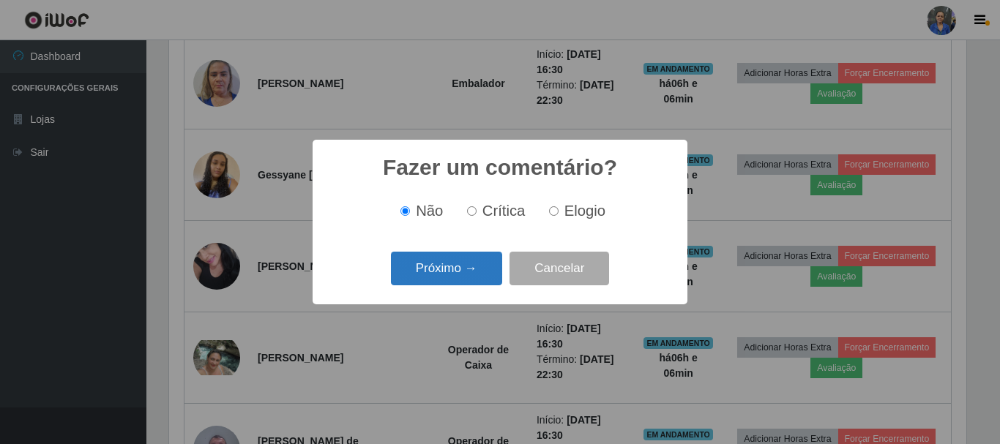
click at [460, 277] on button "Próximo →" at bounding box center [446, 269] width 111 height 34
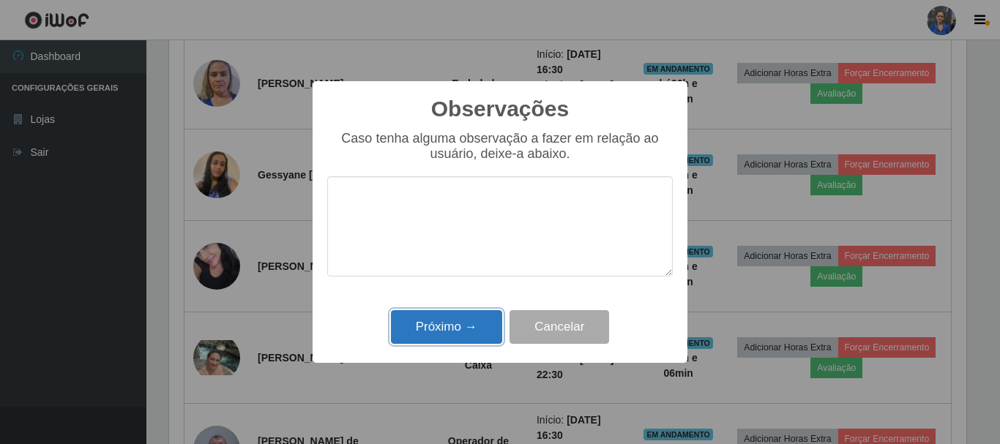
click at [457, 321] on button "Próximo →" at bounding box center [446, 327] width 111 height 34
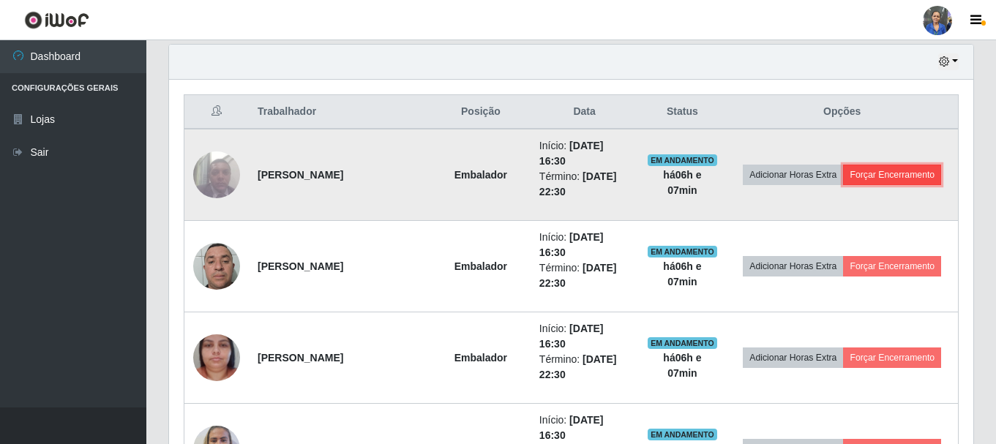
click at [876, 174] on button "Forçar Encerramento" at bounding box center [892, 175] width 98 height 20
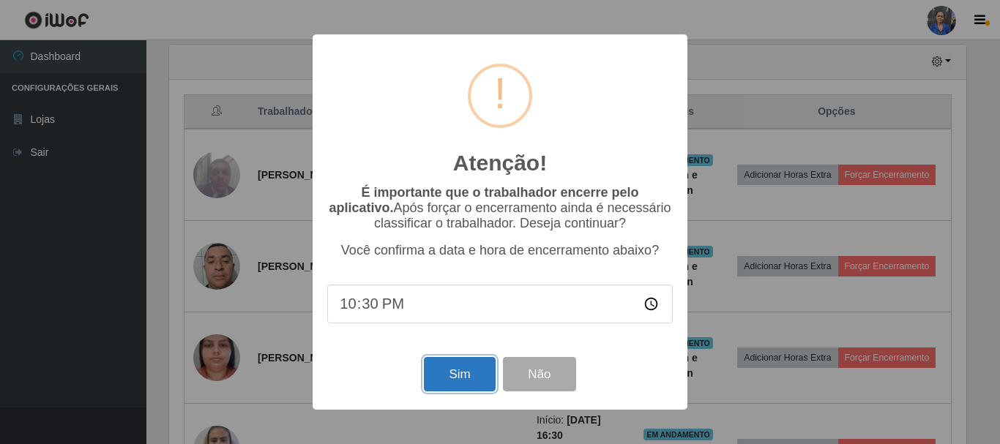
click at [450, 378] on button "Sim" at bounding box center [459, 374] width 71 height 34
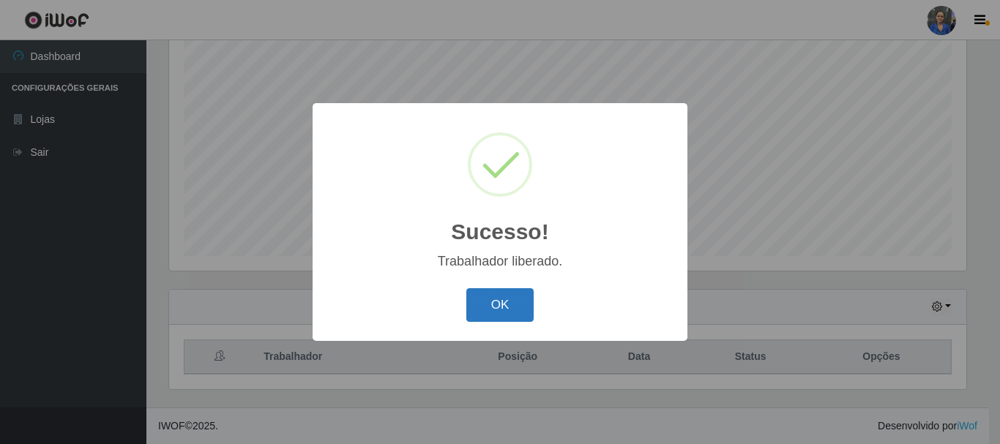
click at [501, 310] on button "OK" at bounding box center [500, 305] width 68 height 34
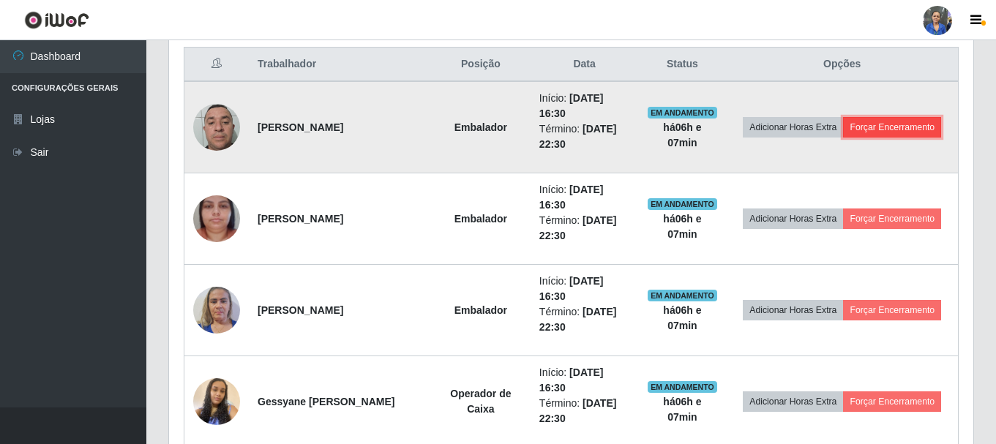
click at [895, 129] on button "Forçar Encerramento" at bounding box center [892, 127] width 98 height 20
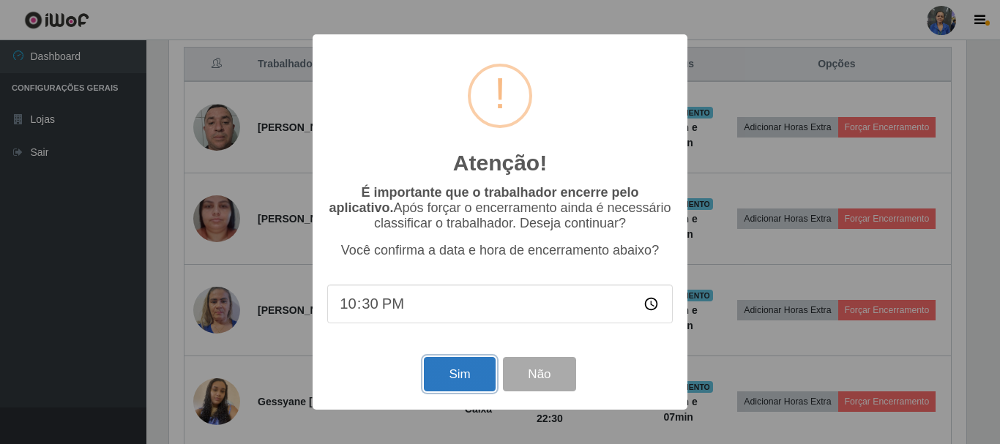
click at [457, 374] on button "Sim" at bounding box center [459, 374] width 71 height 34
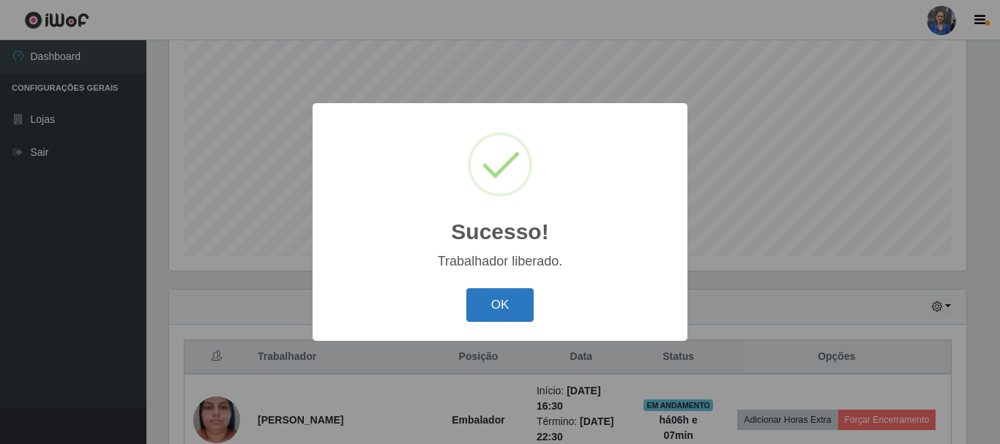
click at [515, 294] on button "OK" at bounding box center [500, 305] width 68 height 34
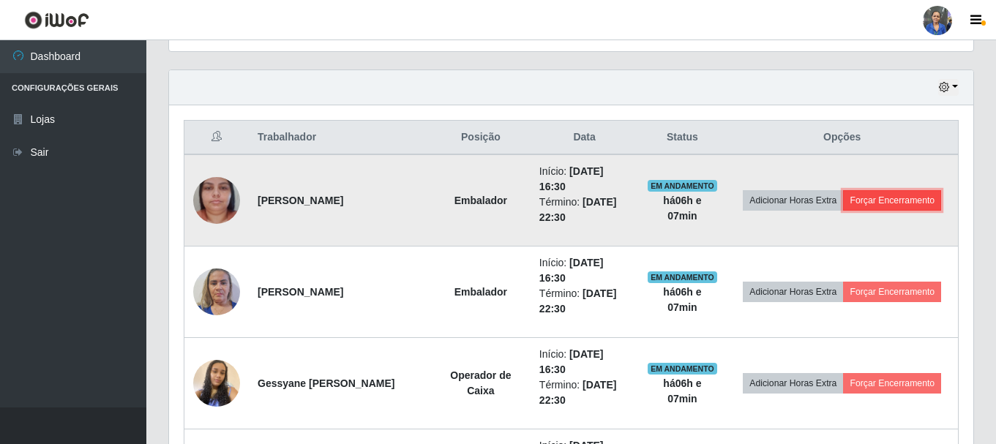
click at [906, 199] on button "Forçar Encerramento" at bounding box center [892, 200] width 98 height 20
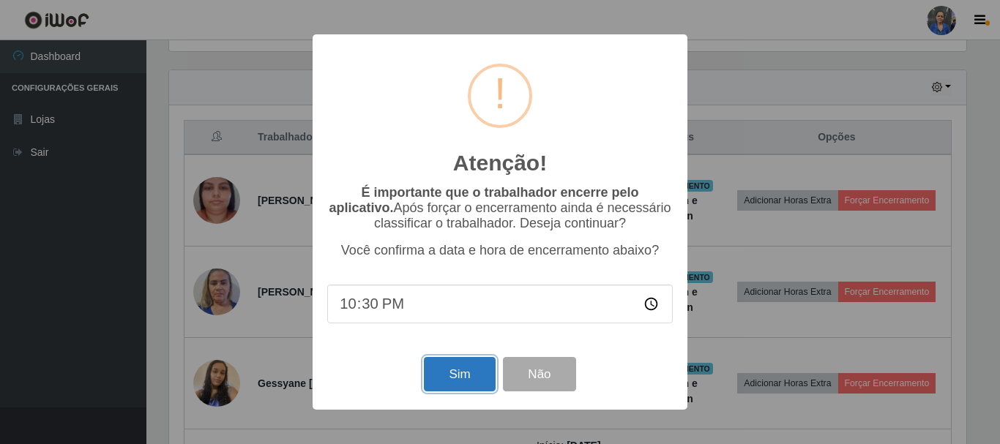
click at [462, 378] on button "Sim" at bounding box center [459, 374] width 71 height 34
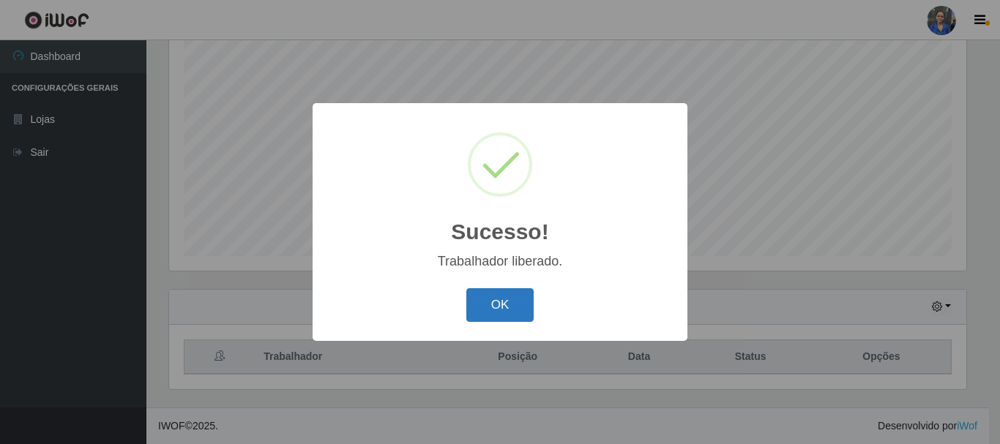
click at [501, 308] on button "OK" at bounding box center [500, 305] width 68 height 34
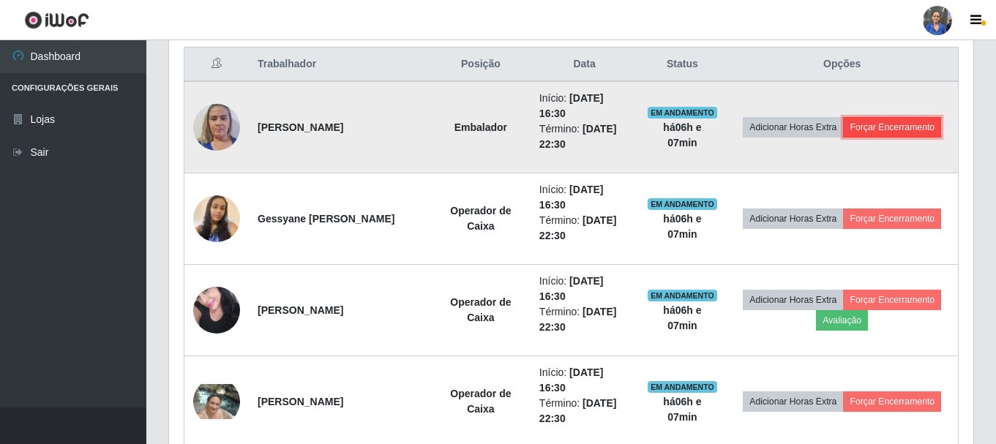
click at [892, 135] on button "Forçar Encerramento" at bounding box center [892, 127] width 98 height 20
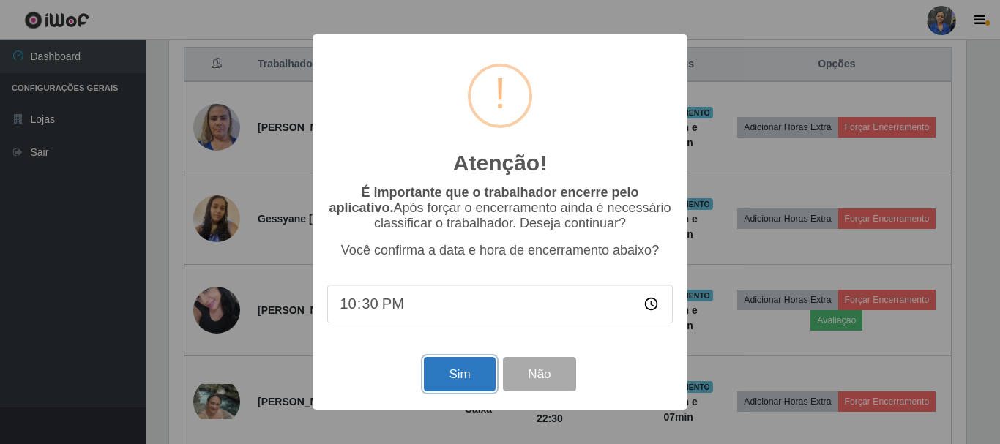
click at [454, 381] on button "Sim" at bounding box center [459, 374] width 71 height 34
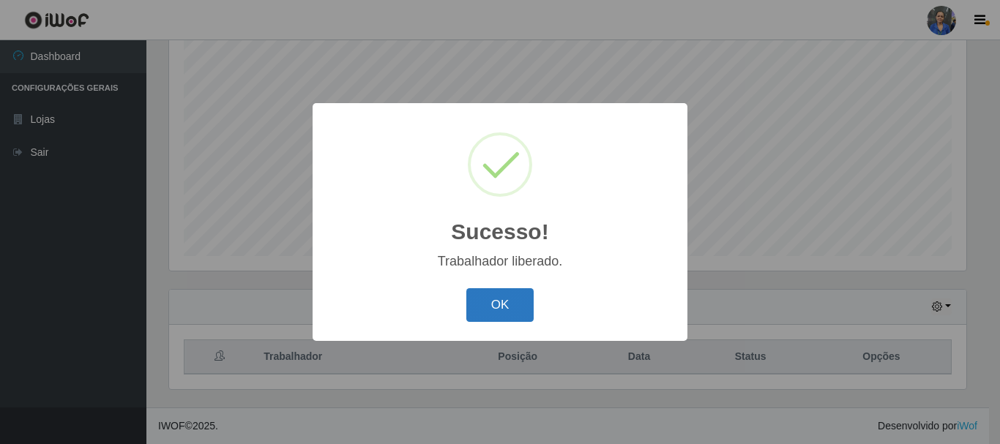
click at [507, 294] on button "OK" at bounding box center [500, 305] width 68 height 34
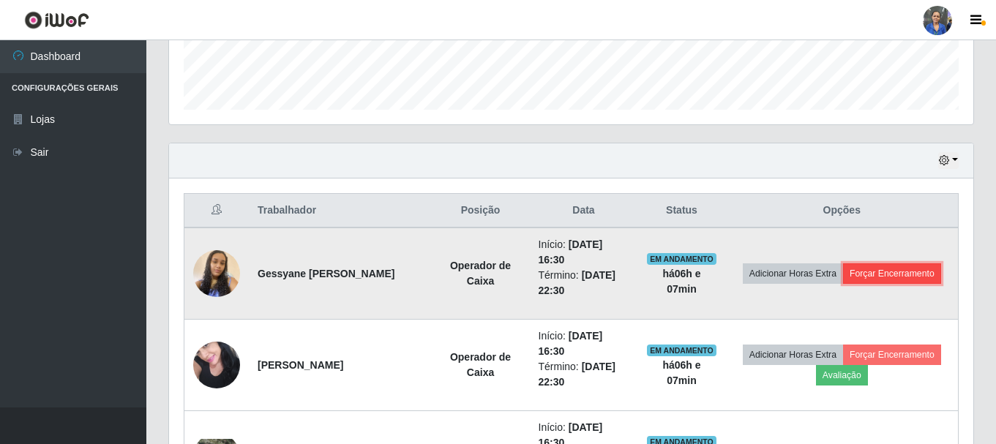
click at [892, 274] on button "Forçar Encerramento" at bounding box center [892, 274] width 98 height 20
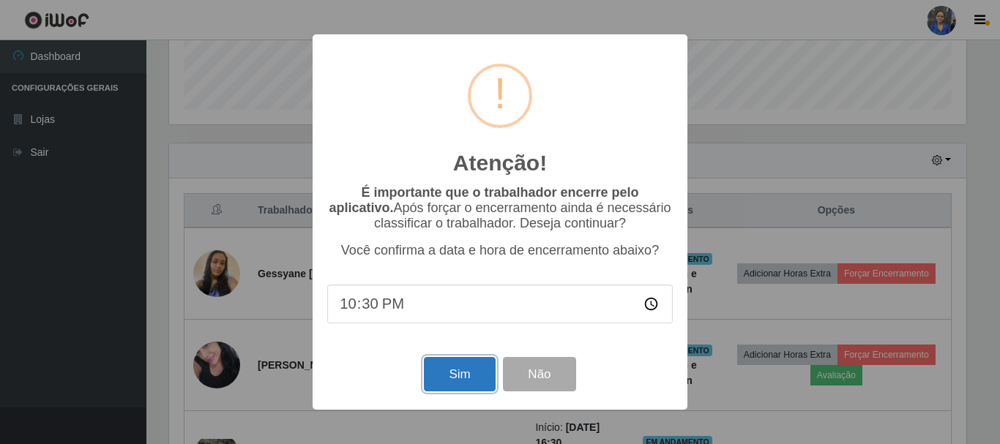
click at [444, 370] on button "Sim" at bounding box center [459, 374] width 71 height 34
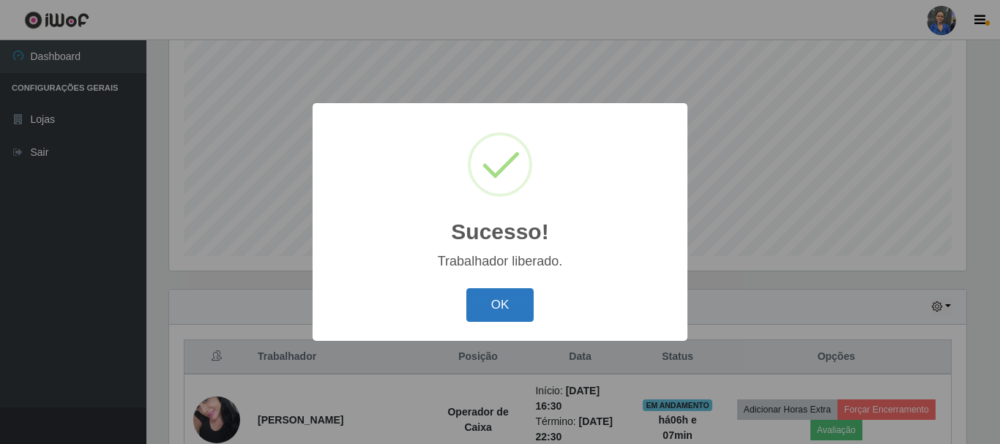
click at [517, 303] on button "OK" at bounding box center [500, 305] width 68 height 34
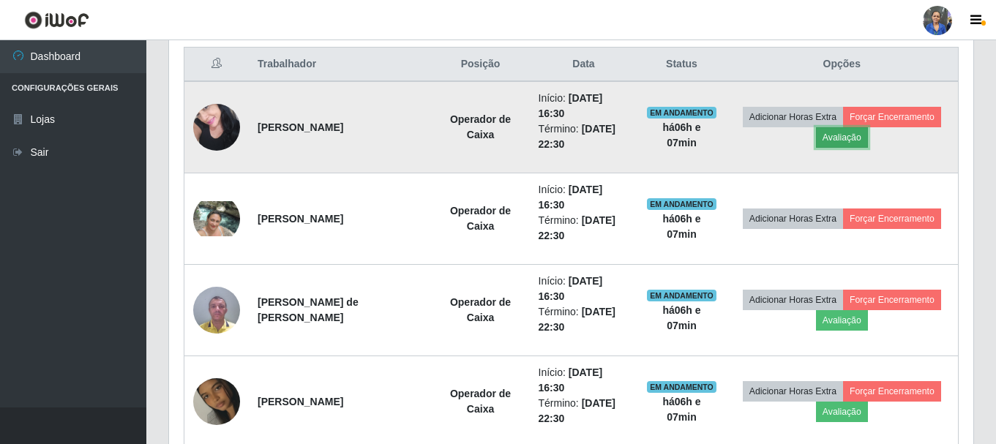
click at [840, 135] on button "Avaliação" at bounding box center [842, 137] width 52 height 20
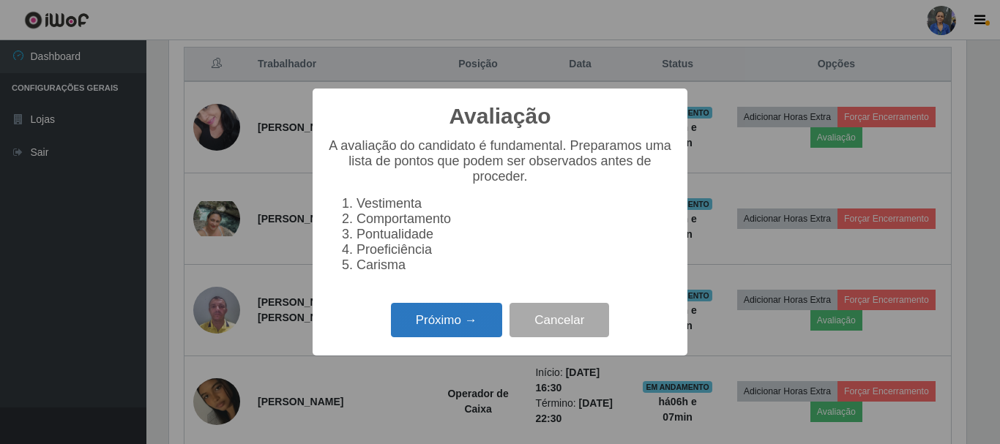
click at [451, 334] on button "Próximo →" at bounding box center [446, 320] width 111 height 34
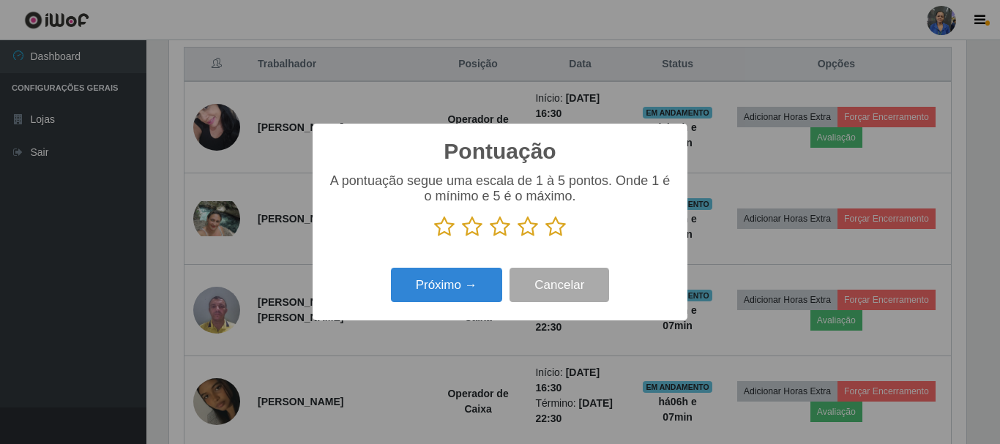
click at [549, 225] on icon at bounding box center [555, 227] width 20 height 22
click at [545, 238] on input "radio" at bounding box center [545, 238] width 0 height 0
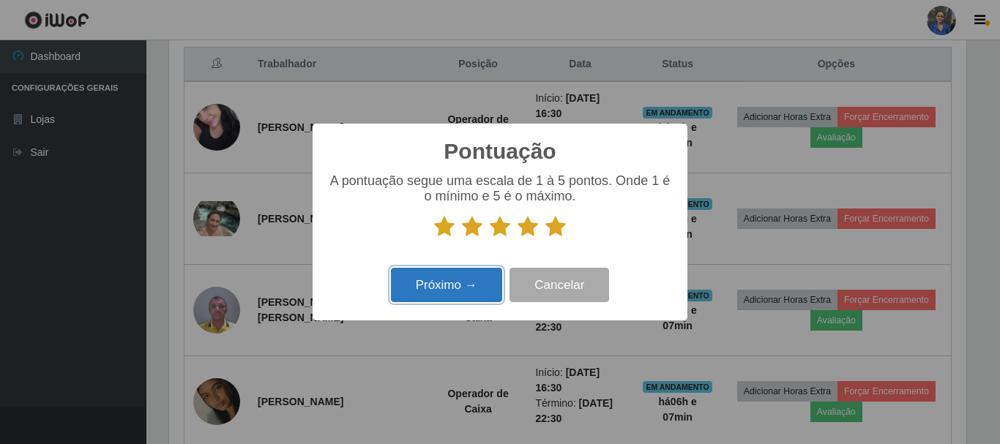
click at [420, 294] on button "Próximo →" at bounding box center [446, 285] width 111 height 34
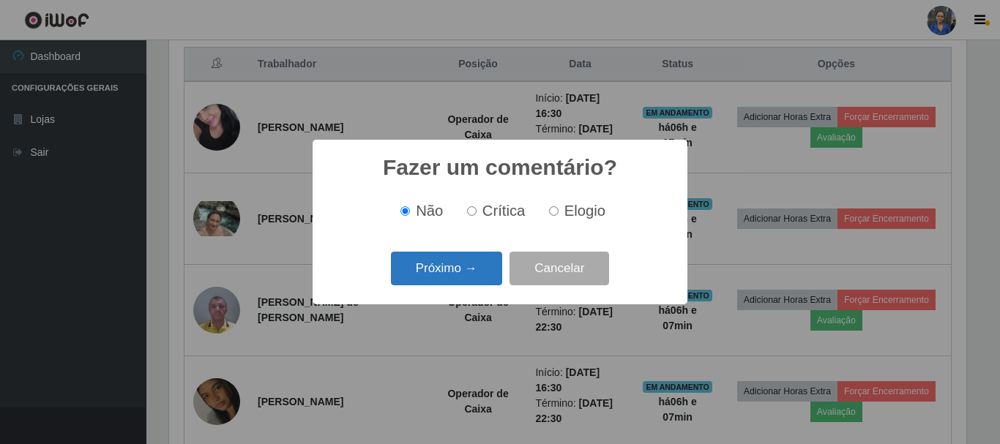
click at [430, 264] on button "Próximo →" at bounding box center [446, 269] width 111 height 34
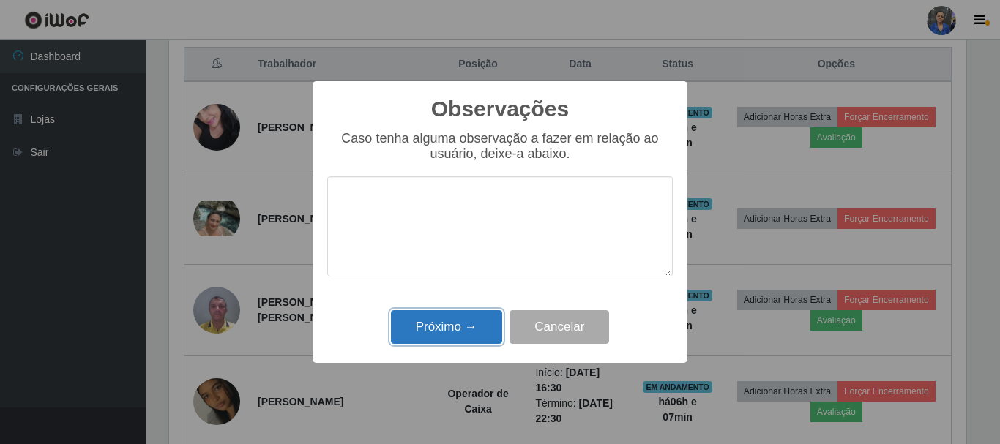
click at [418, 316] on button "Próximo →" at bounding box center [446, 327] width 111 height 34
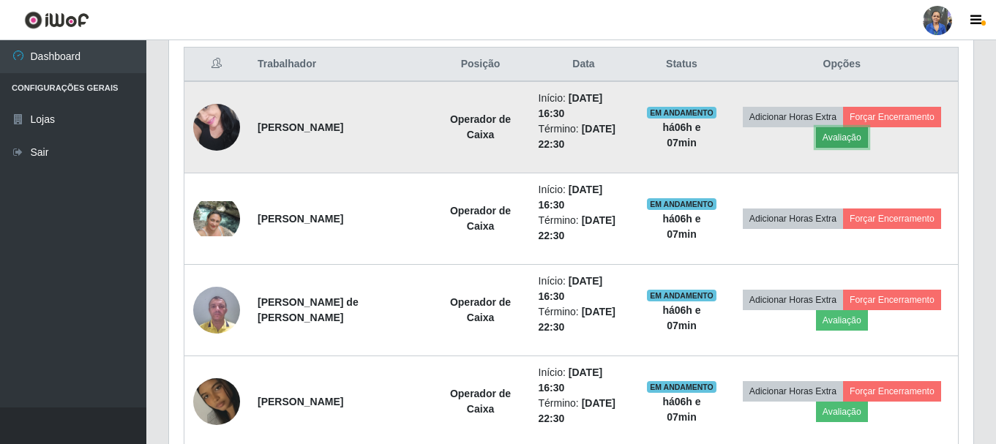
click at [846, 136] on button "Avaliação" at bounding box center [842, 137] width 52 height 20
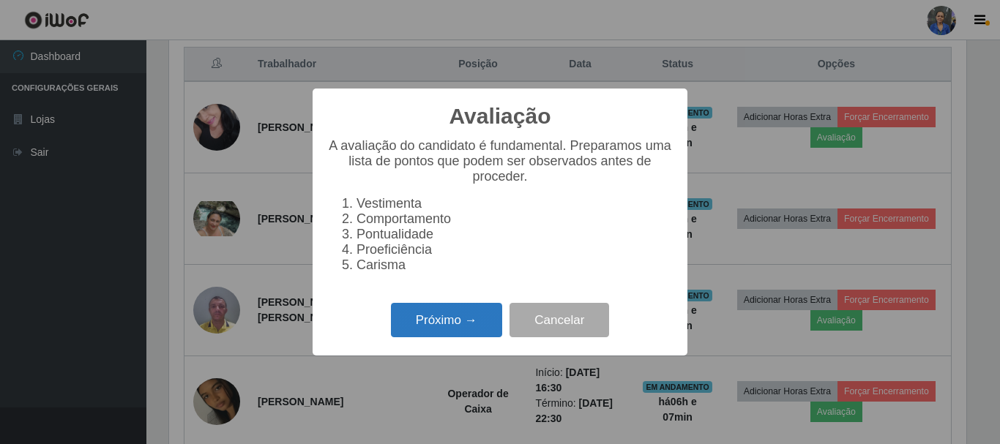
click at [427, 327] on button "Próximo →" at bounding box center [446, 320] width 111 height 34
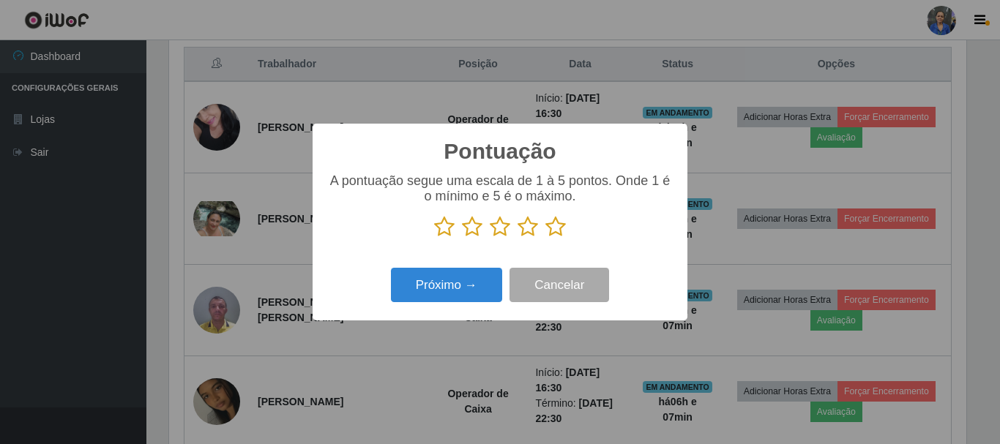
click at [547, 232] on icon at bounding box center [555, 227] width 20 height 22
click at [545, 238] on input "radio" at bounding box center [545, 238] width 0 height 0
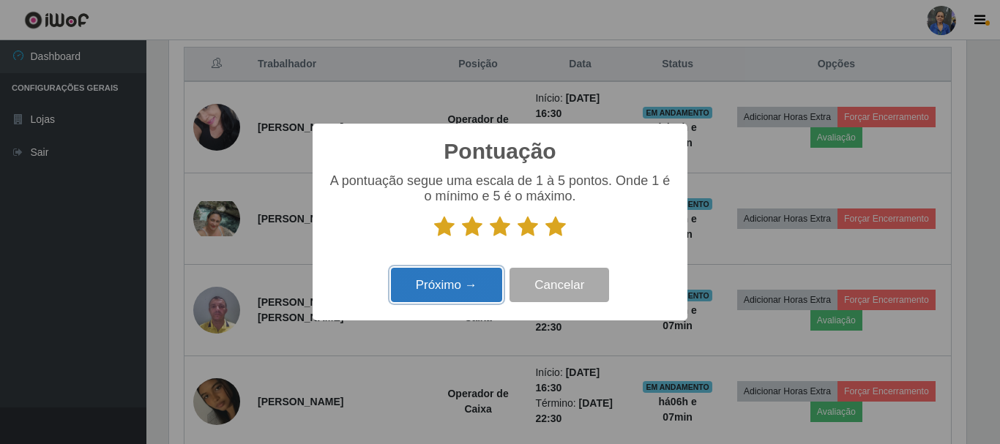
click at [433, 294] on button "Próximo →" at bounding box center [446, 285] width 111 height 34
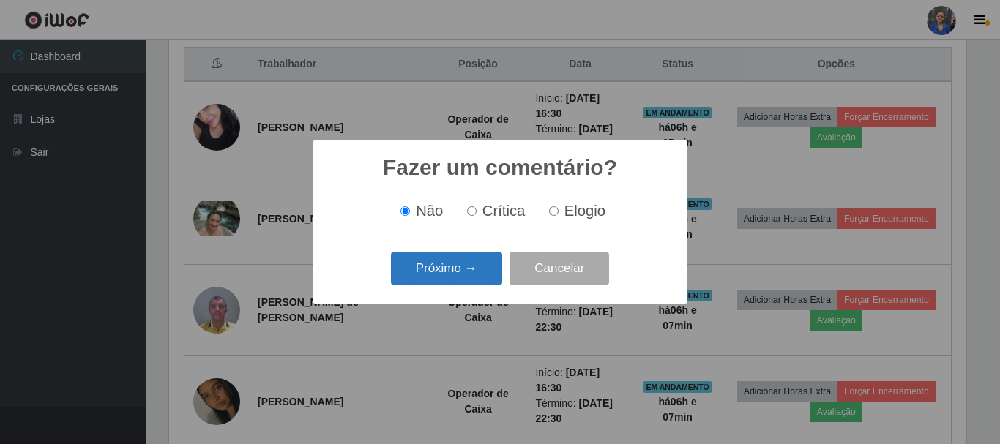
click at [449, 260] on button "Próximo →" at bounding box center [446, 269] width 111 height 34
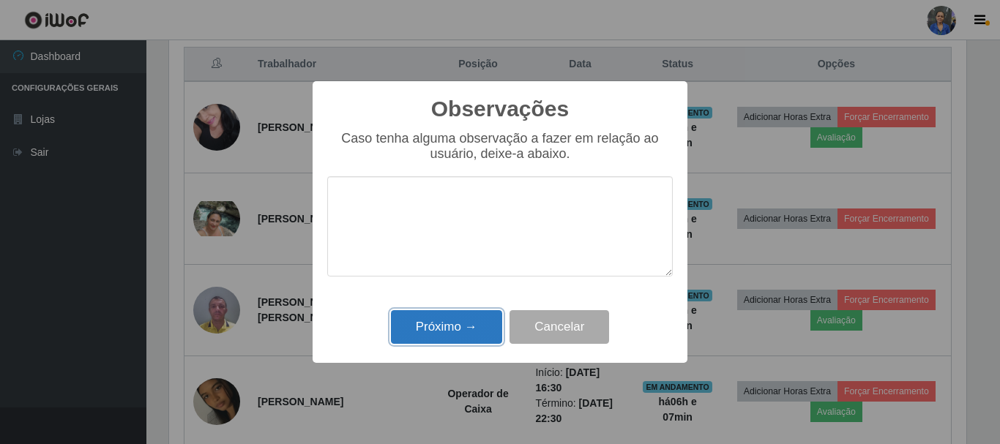
click at [441, 324] on button "Próximo →" at bounding box center [446, 327] width 111 height 34
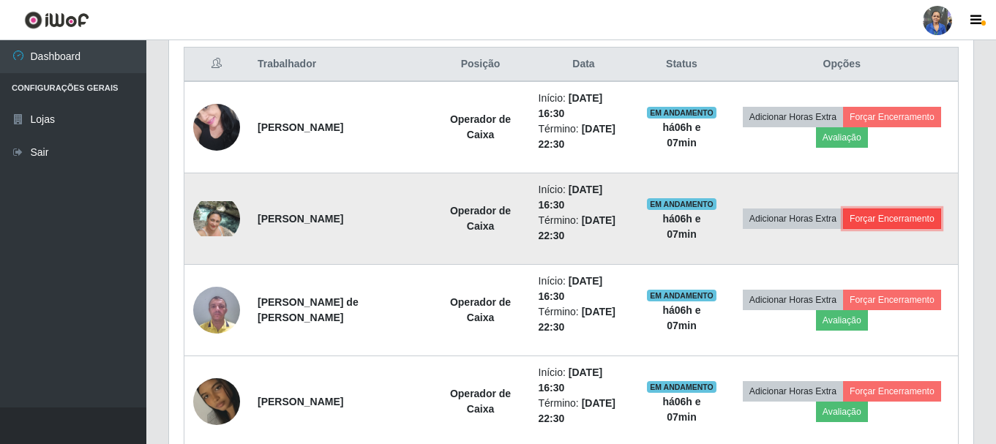
click at [888, 224] on button "Forçar Encerramento" at bounding box center [892, 219] width 98 height 20
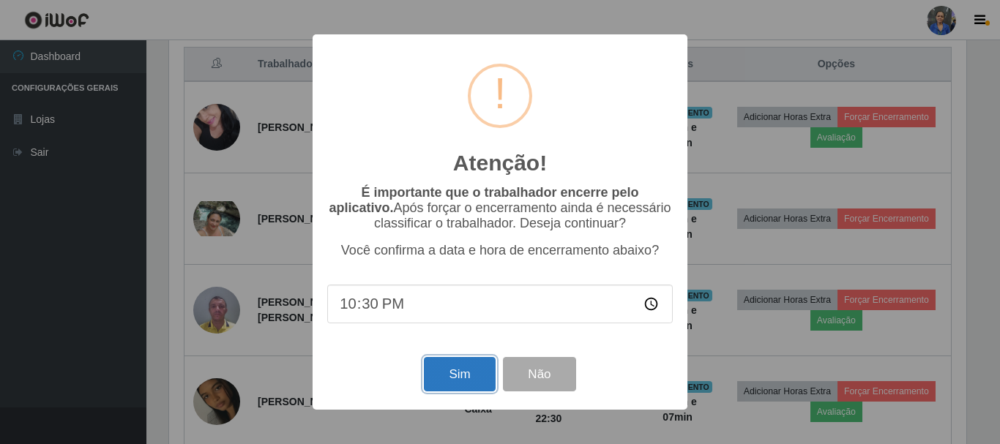
click at [463, 373] on button "Sim" at bounding box center [459, 374] width 71 height 34
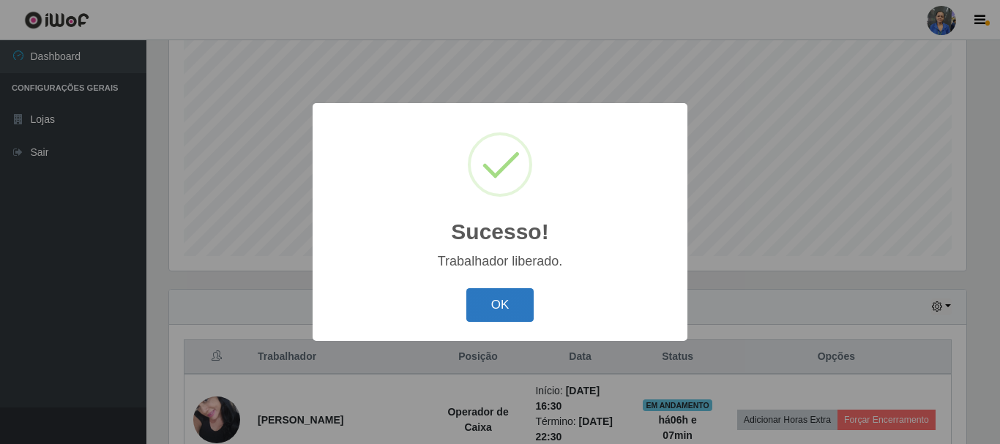
click at [508, 302] on button "OK" at bounding box center [500, 305] width 68 height 34
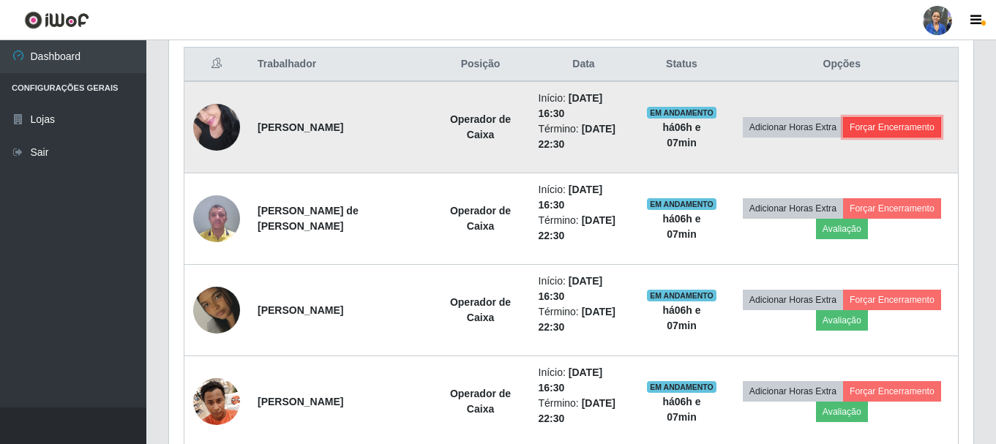
click at [882, 127] on button "Forçar Encerramento" at bounding box center [892, 127] width 98 height 20
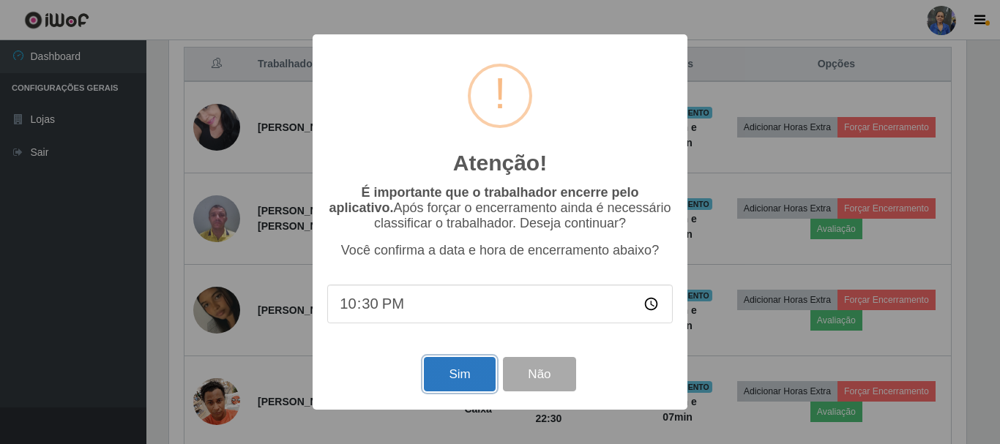
click at [460, 370] on button "Sim" at bounding box center [459, 374] width 71 height 34
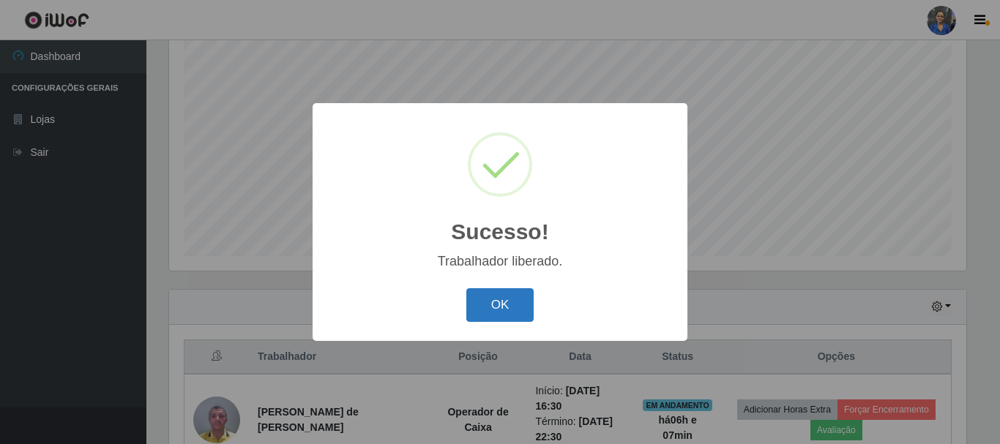
click at [493, 306] on button "OK" at bounding box center [500, 305] width 68 height 34
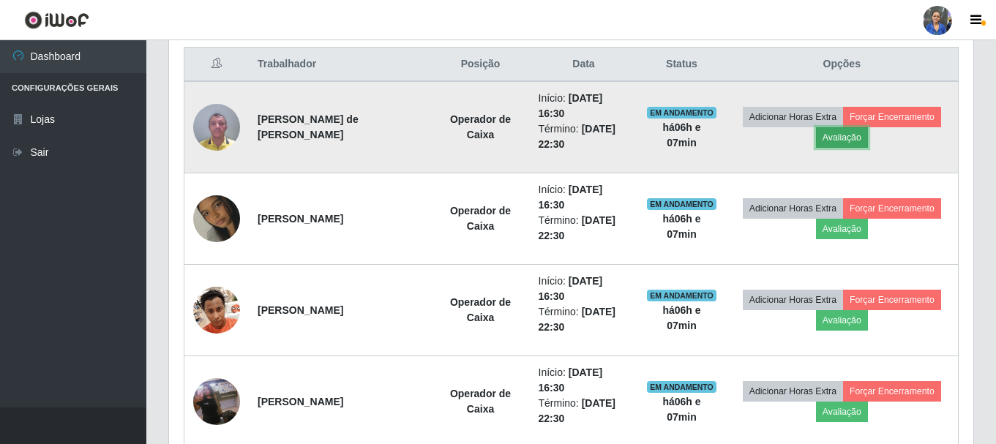
click at [835, 135] on button "Avaliação" at bounding box center [842, 137] width 52 height 20
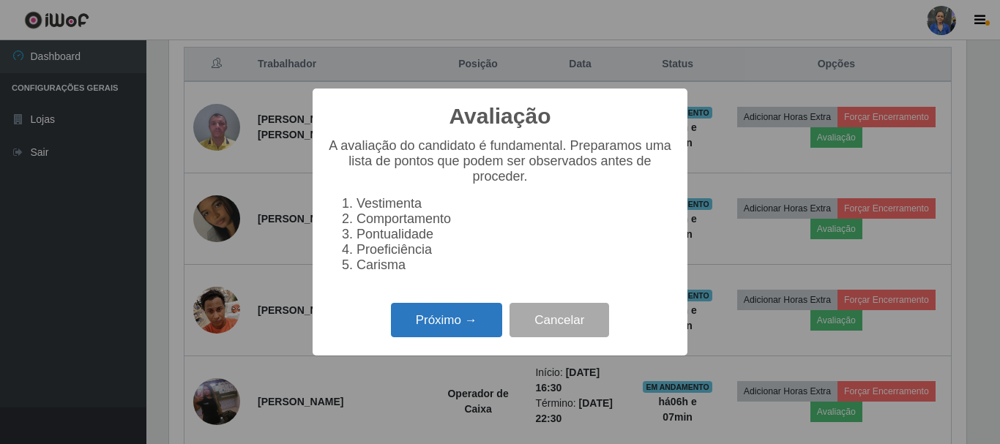
click at [468, 334] on button "Próximo →" at bounding box center [446, 320] width 111 height 34
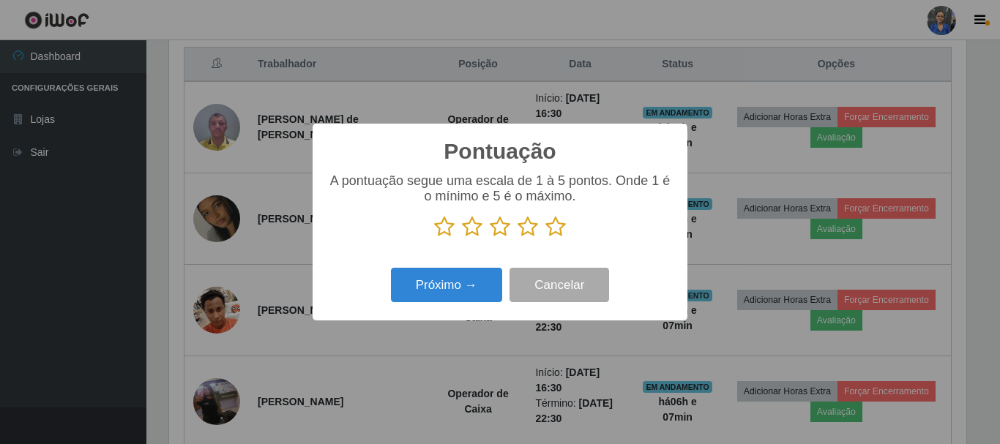
drag, startPoint x: 557, startPoint y: 224, endPoint x: 507, endPoint y: 258, distance: 61.1
click at [557, 225] on icon at bounding box center [555, 227] width 20 height 22
click at [545, 238] on input "radio" at bounding box center [545, 238] width 0 height 0
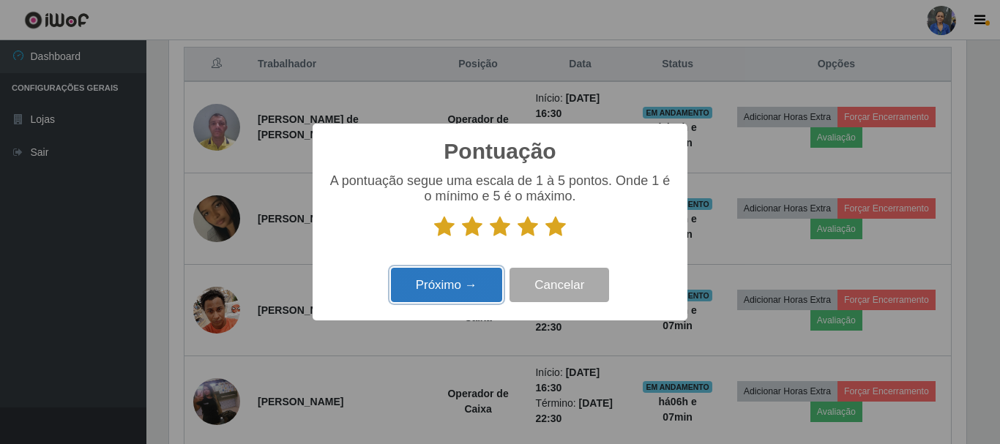
click at [458, 281] on button "Próximo →" at bounding box center [446, 285] width 111 height 34
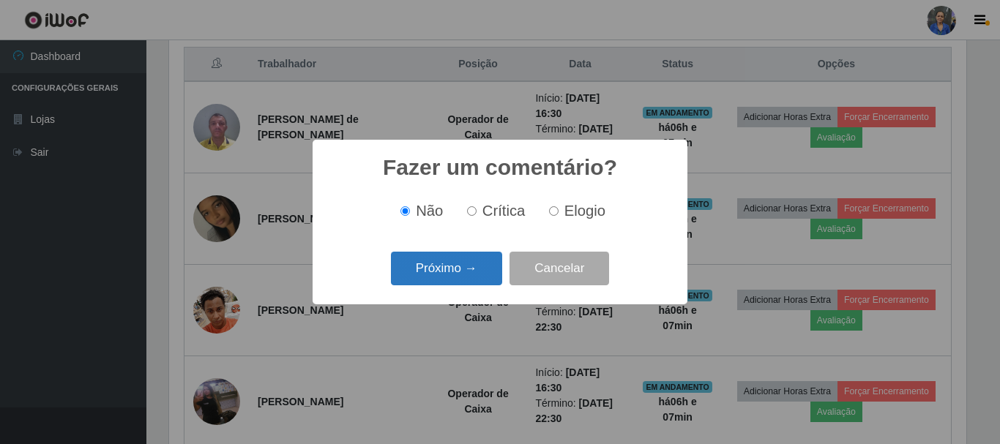
click at [457, 261] on button "Próximo →" at bounding box center [446, 269] width 111 height 34
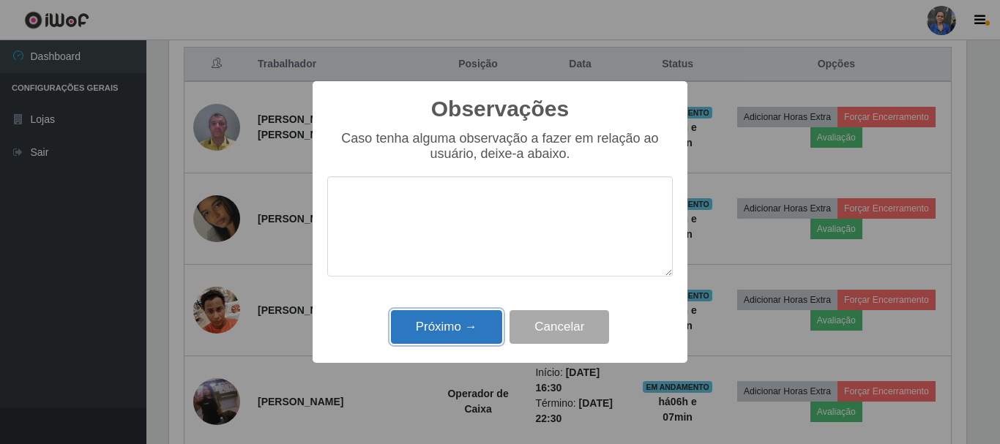
click at [442, 342] on button "Próximo →" at bounding box center [446, 327] width 111 height 34
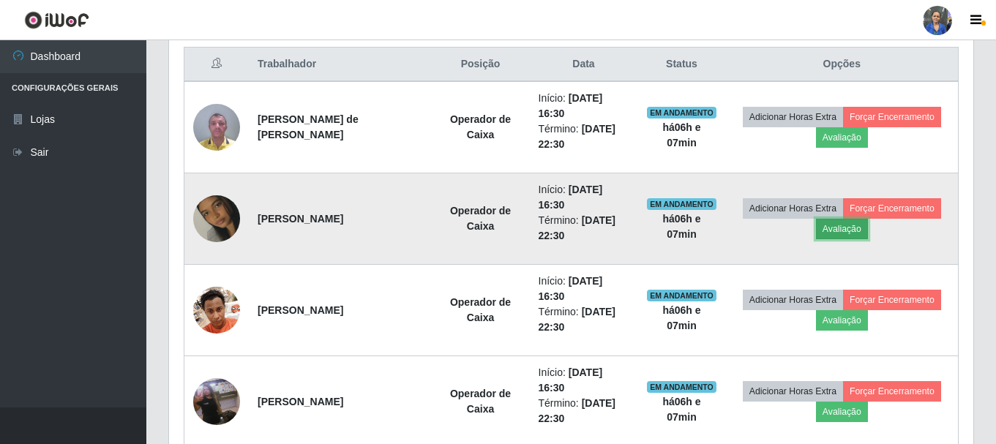
click at [829, 225] on button "Avaliação" at bounding box center [842, 229] width 52 height 20
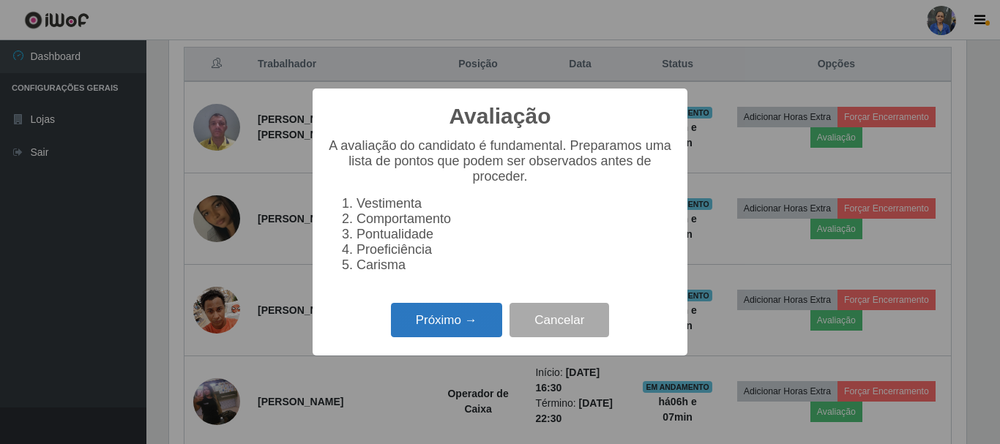
click at [458, 316] on button "Próximo →" at bounding box center [446, 320] width 111 height 34
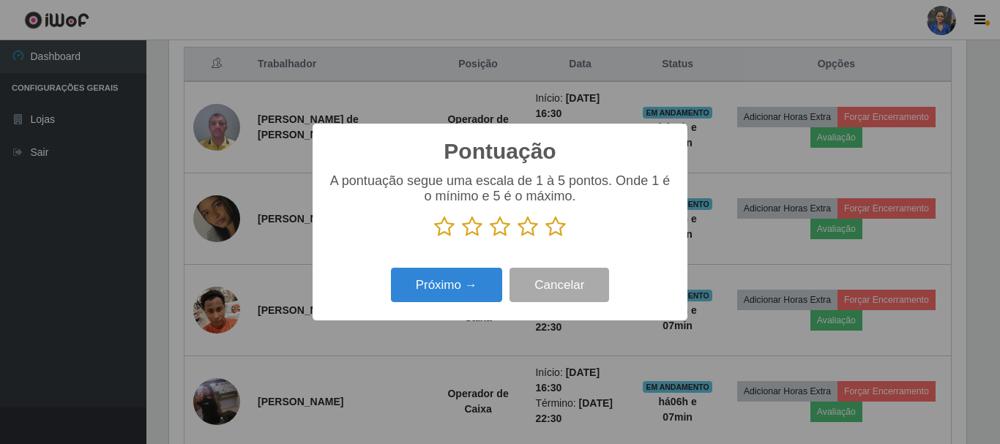
click at [557, 232] on icon at bounding box center [555, 227] width 20 height 22
click at [545, 238] on input "radio" at bounding box center [545, 238] width 0 height 0
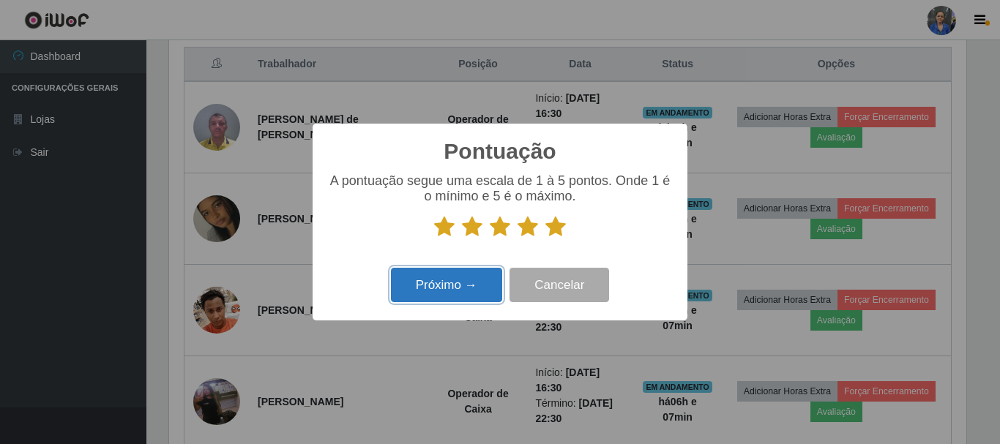
click at [466, 279] on button "Próximo →" at bounding box center [446, 285] width 111 height 34
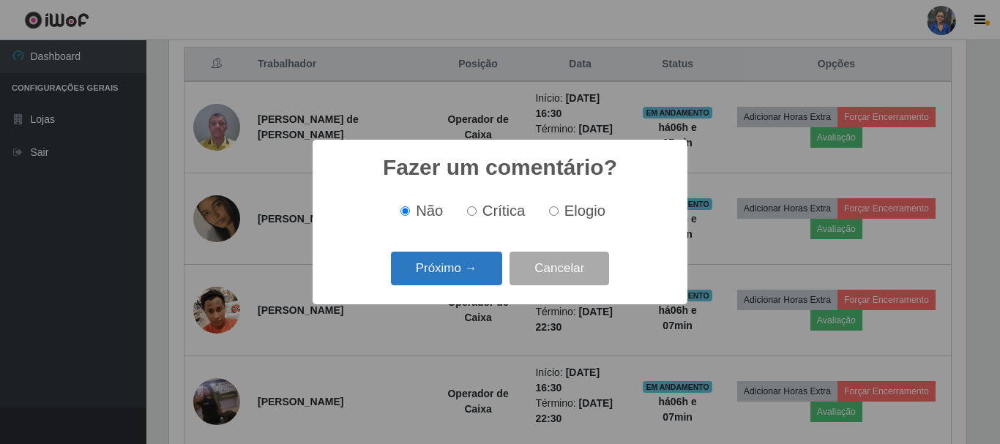
click at [466, 270] on button "Próximo →" at bounding box center [446, 269] width 111 height 34
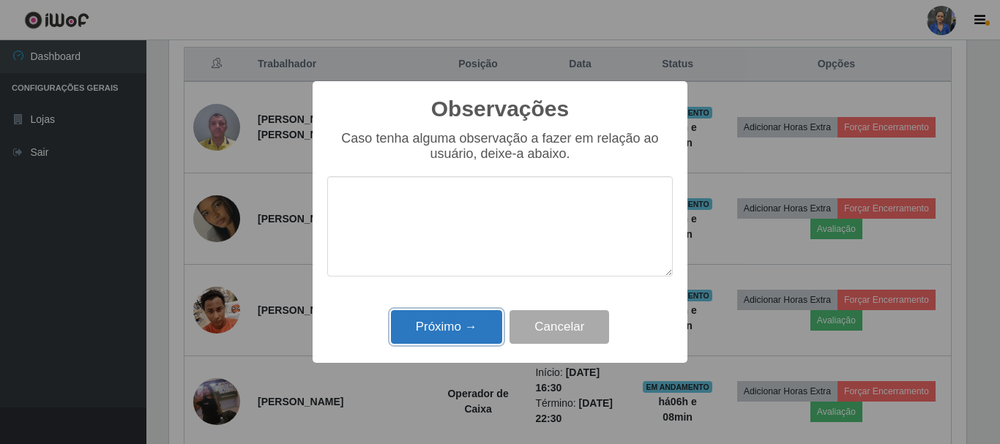
drag, startPoint x: 453, startPoint y: 315, endPoint x: 452, endPoint y: 322, distance: 7.5
click at [452, 321] on button "Próximo →" at bounding box center [446, 327] width 111 height 34
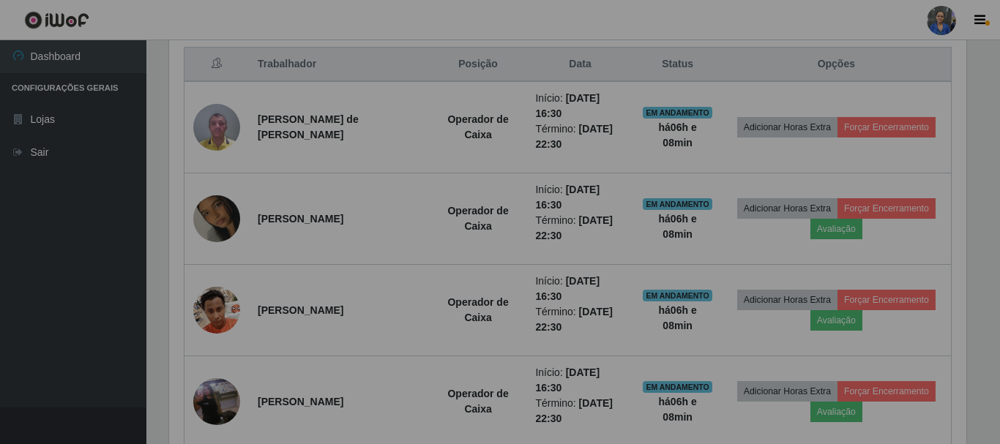
click at [452, 322] on div "Observações × Caso tenha alguma observação a fazer em relação ao usuário, deixe…" at bounding box center [500, 222] width 1000 height 444
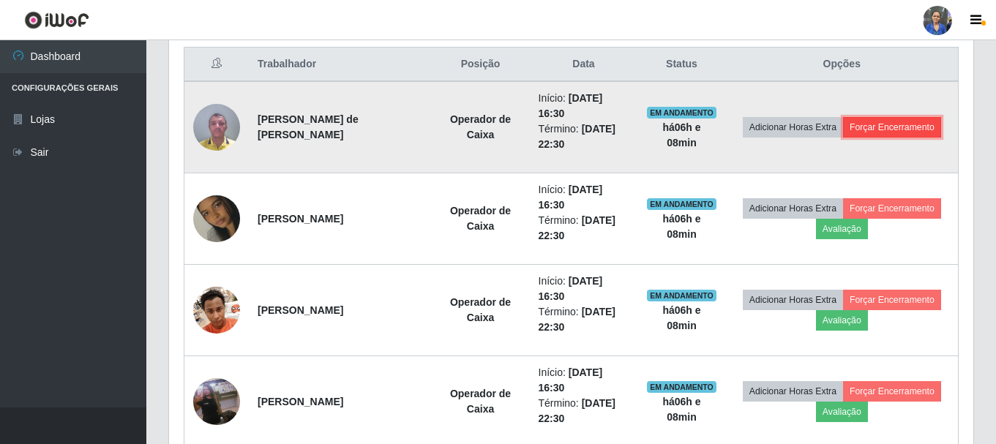
click at [876, 128] on button "Forçar Encerramento" at bounding box center [892, 127] width 98 height 20
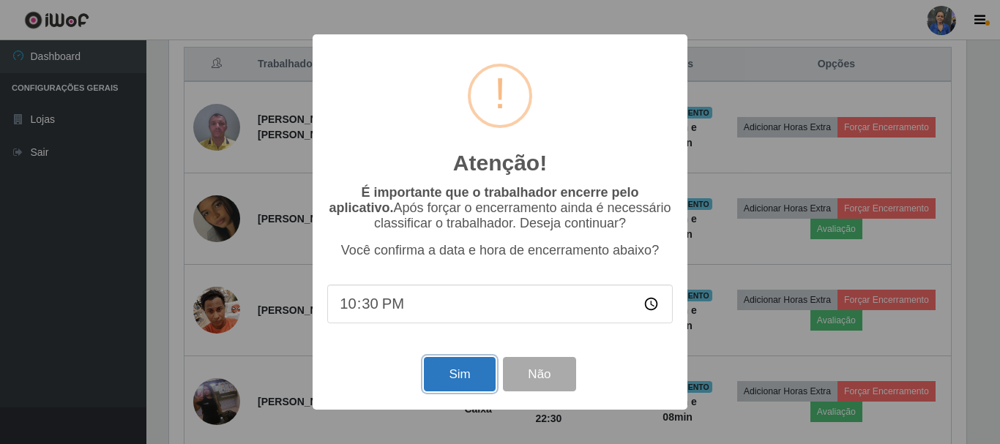
click at [442, 373] on button "Sim" at bounding box center [459, 374] width 71 height 34
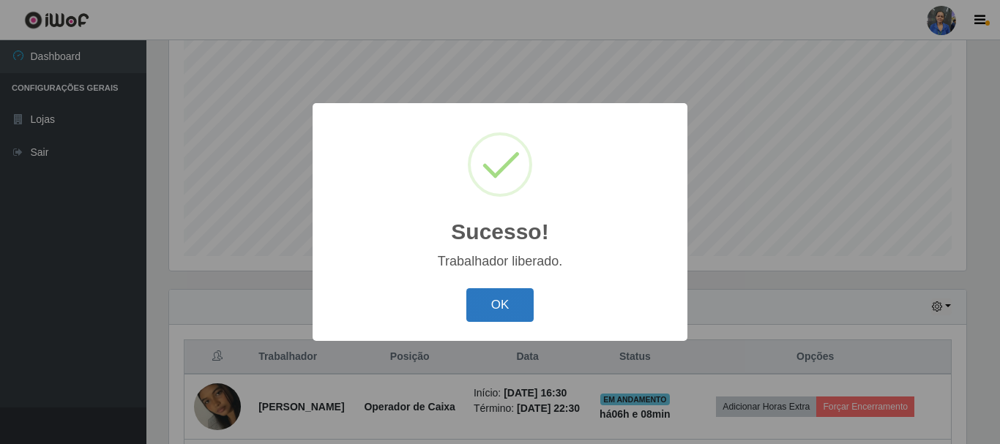
click at [501, 302] on button "OK" at bounding box center [500, 305] width 68 height 34
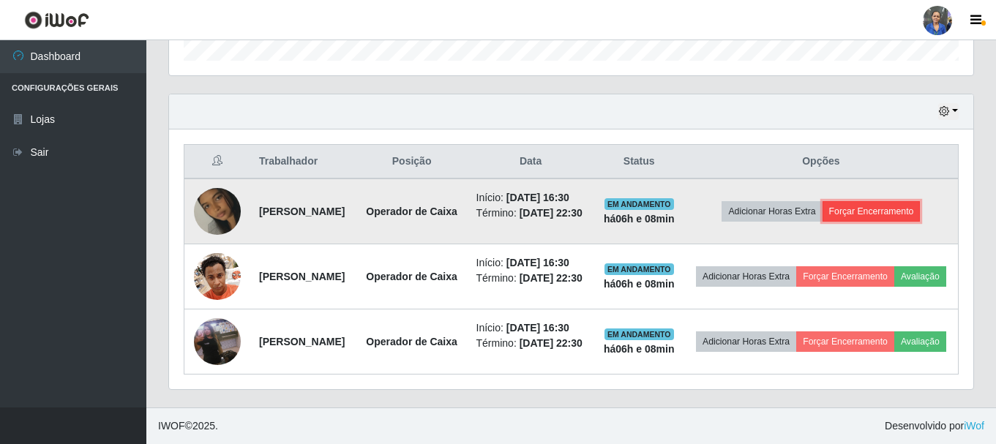
click at [901, 201] on button "Forçar Encerramento" at bounding box center [872, 211] width 98 height 20
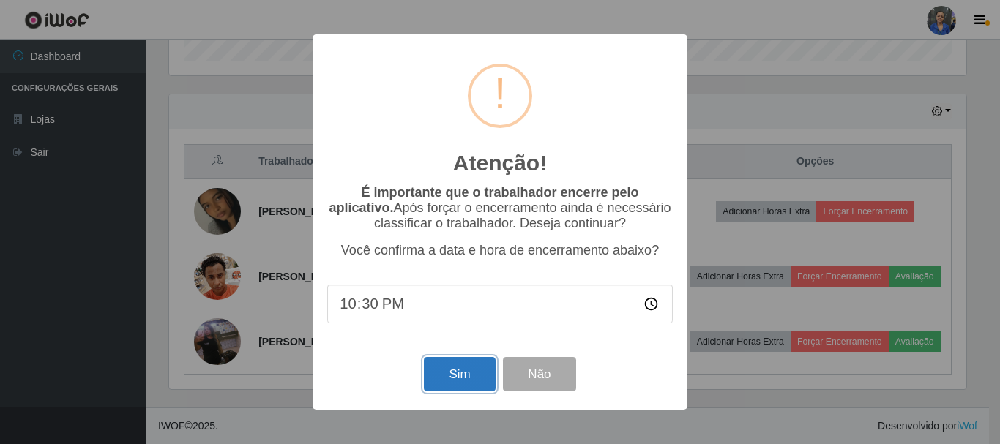
click at [444, 377] on button "Sim" at bounding box center [459, 374] width 71 height 34
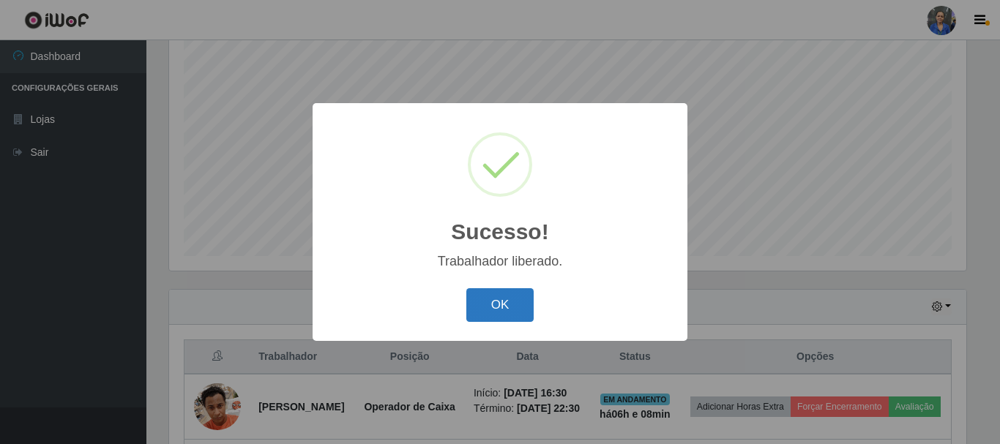
click at [488, 306] on button "OK" at bounding box center [500, 305] width 68 height 34
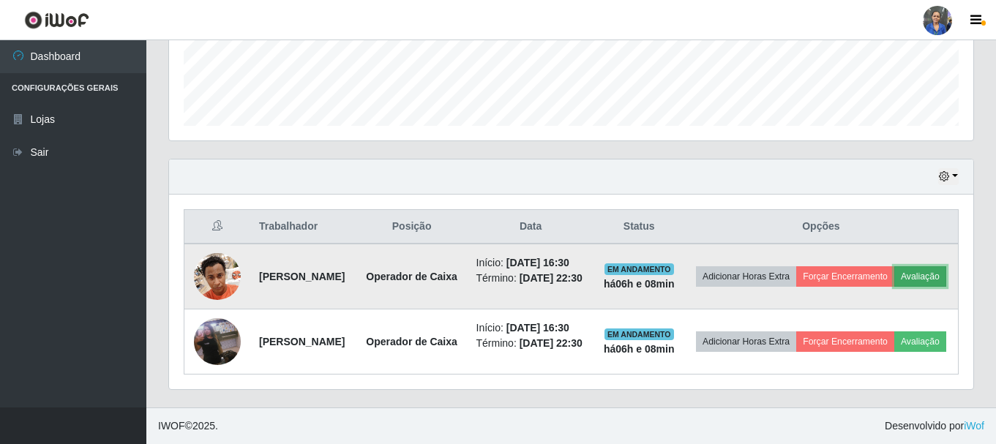
click at [895, 266] on button "Avaliação" at bounding box center [921, 276] width 52 height 20
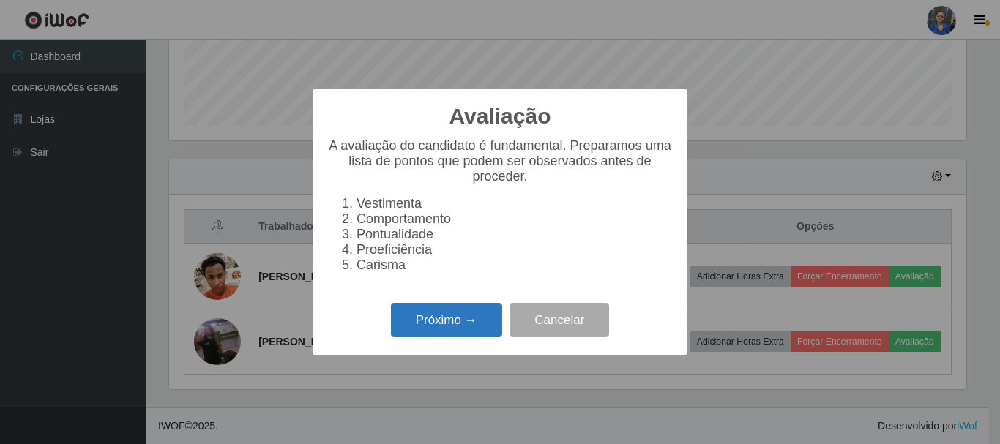
click at [428, 329] on button "Próximo →" at bounding box center [446, 320] width 111 height 34
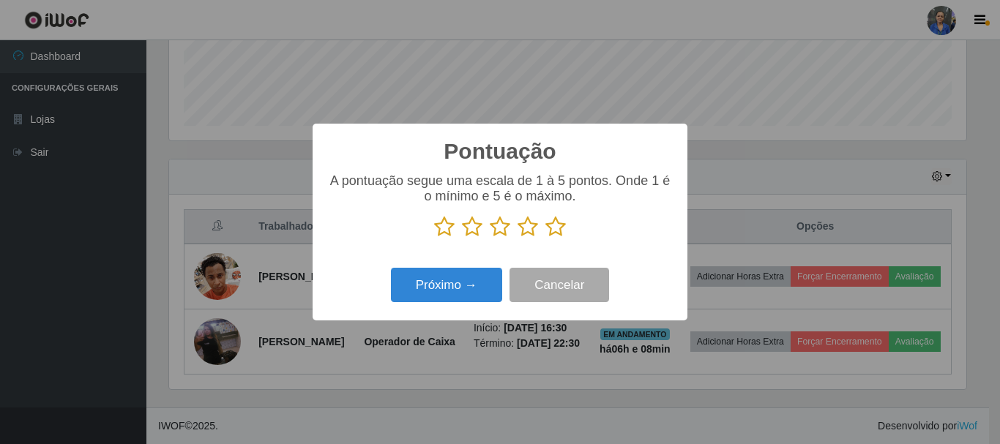
click at [560, 228] on icon at bounding box center [555, 227] width 20 height 22
click at [545, 238] on input "radio" at bounding box center [545, 238] width 0 height 0
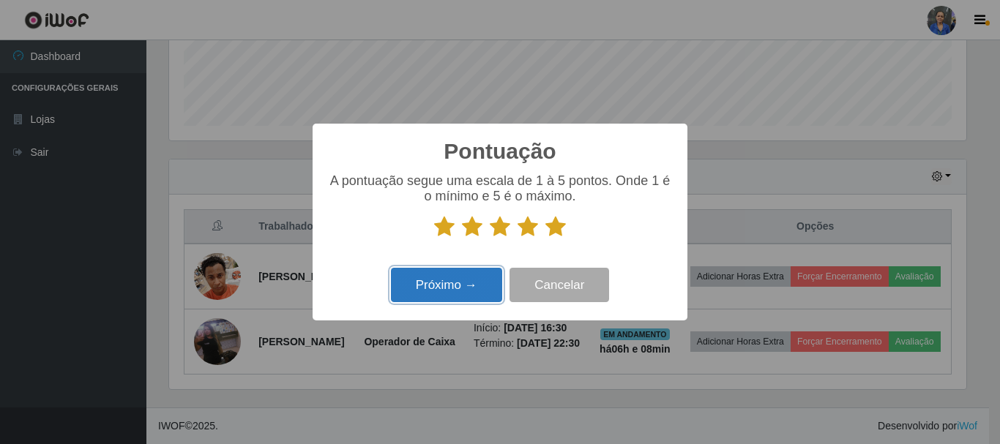
click at [464, 290] on button "Próximo →" at bounding box center [446, 285] width 111 height 34
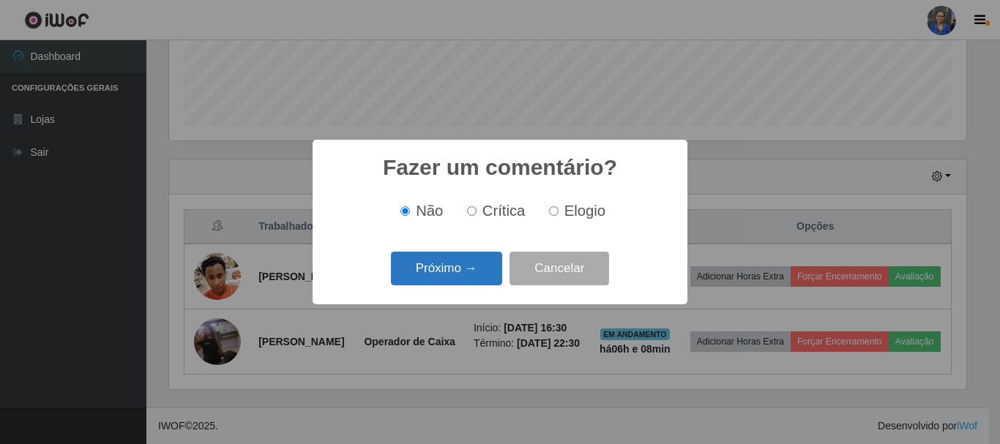
click at [455, 273] on button "Próximo →" at bounding box center [446, 269] width 111 height 34
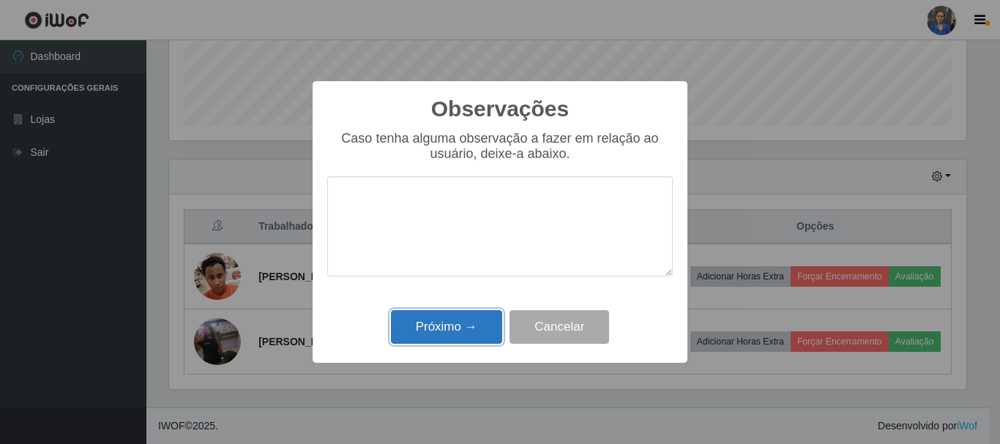
click at [444, 318] on button "Próximo →" at bounding box center [446, 327] width 111 height 34
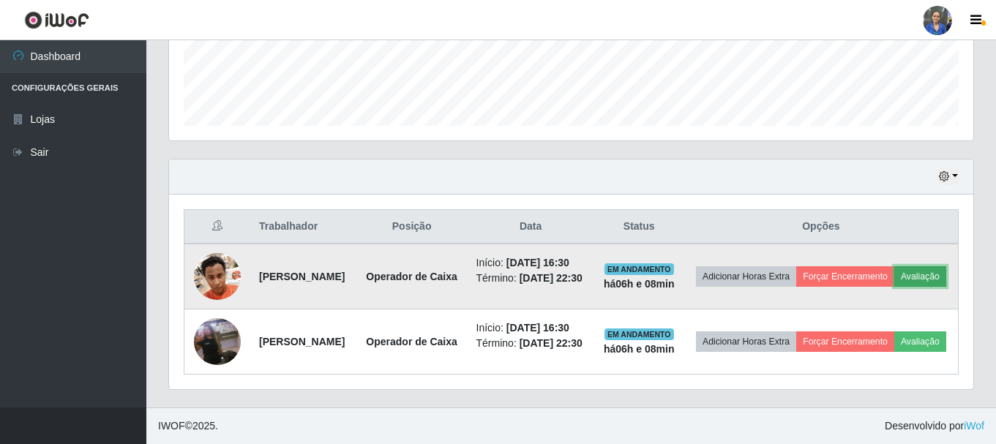
click at [895, 266] on button "Avaliação" at bounding box center [921, 276] width 52 height 20
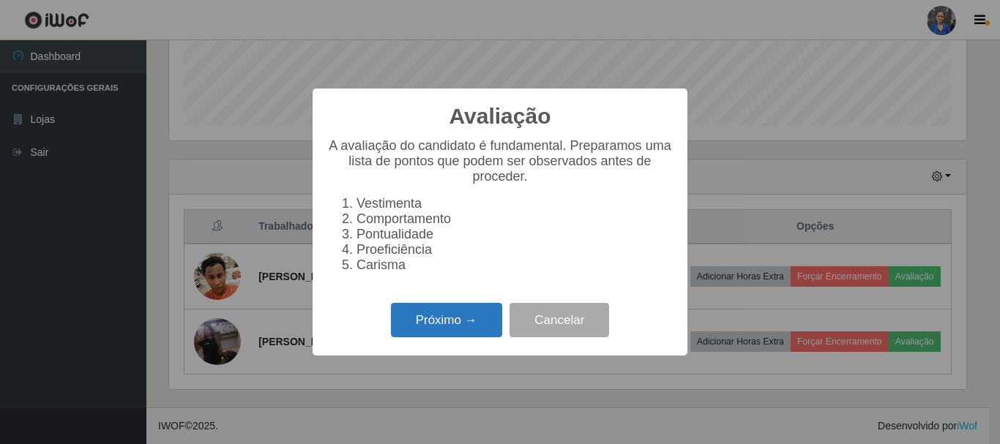
click at [423, 318] on button "Próximo →" at bounding box center [446, 320] width 111 height 34
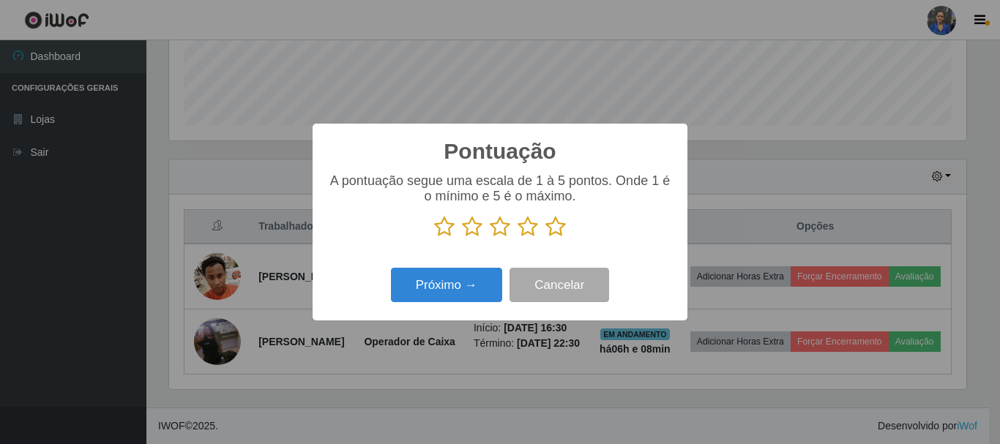
click at [555, 229] on icon at bounding box center [555, 227] width 20 height 22
click at [545, 238] on input "radio" at bounding box center [545, 238] width 0 height 0
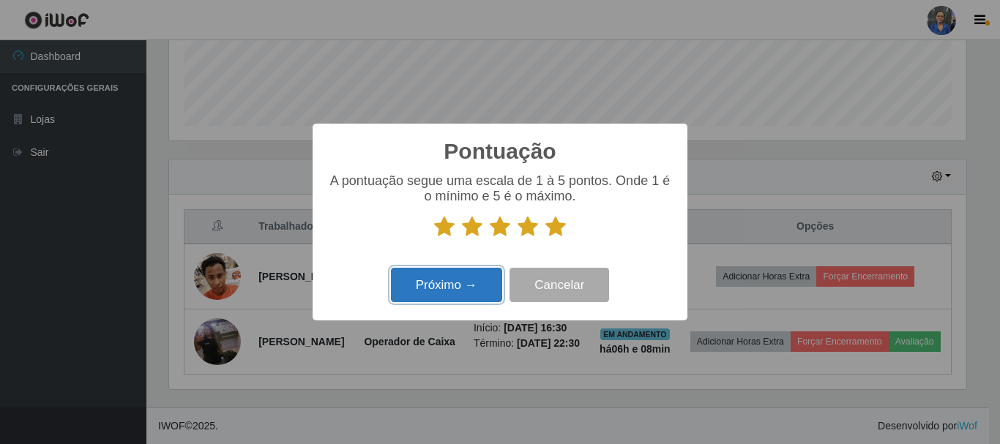
click at [455, 283] on button "Próximo →" at bounding box center [446, 285] width 111 height 34
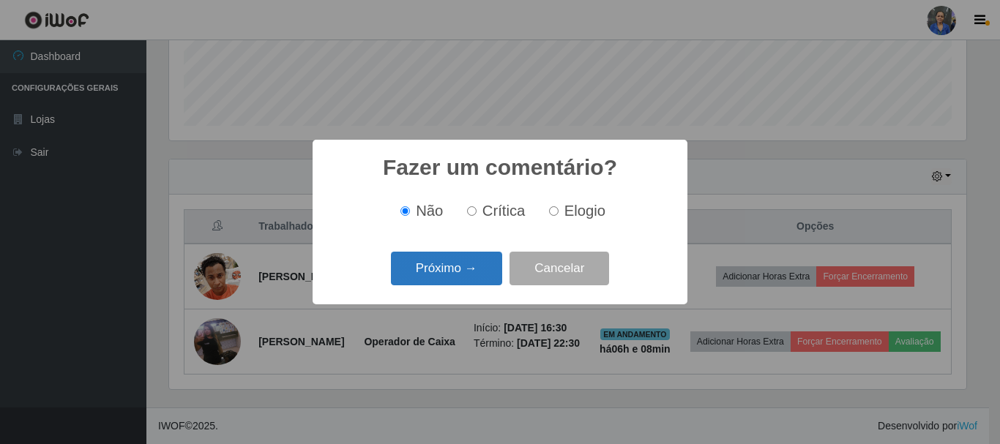
click at [448, 264] on button "Próximo →" at bounding box center [446, 269] width 111 height 34
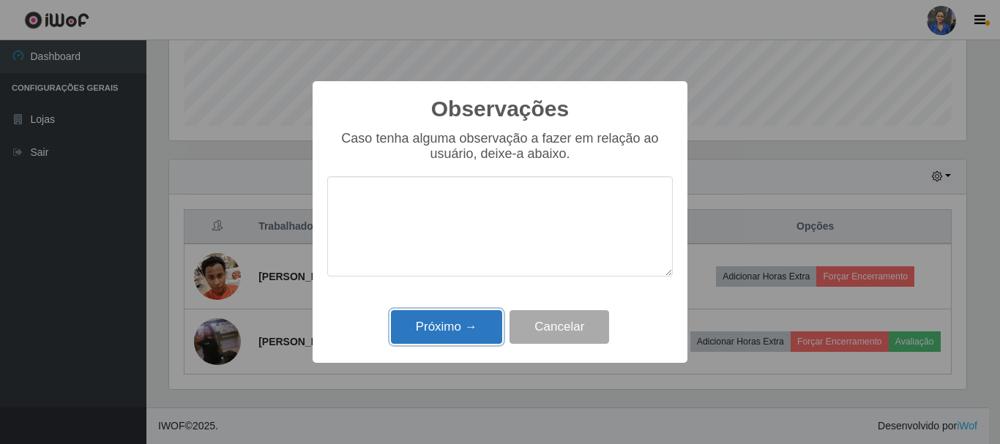
click at [453, 324] on button "Próximo →" at bounding box center [446, 327] width 111 height 34
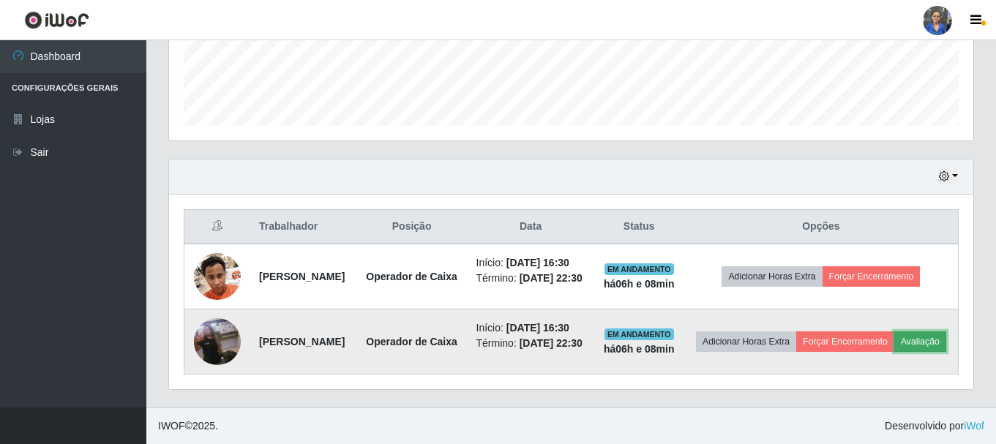
click at [895, 339] on button "Avaliação" at bounding box center [921, 342] width 52 height 20
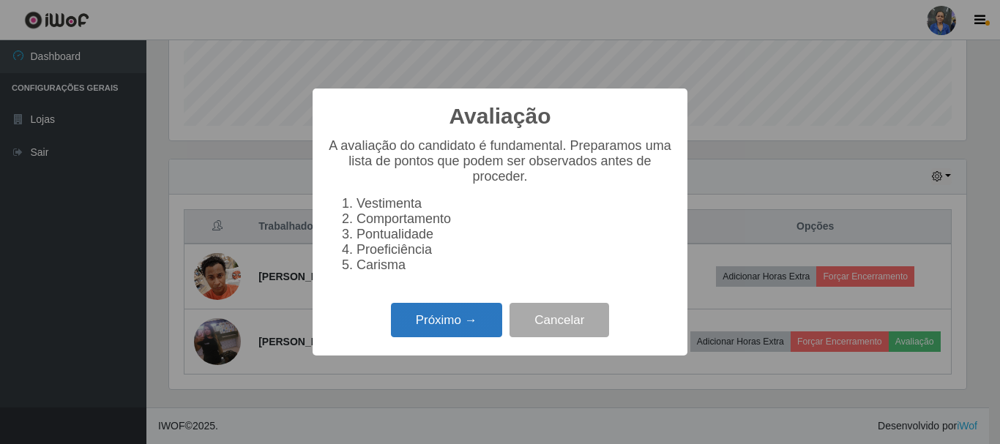
click at [403, 333] on button "Próximo →" at bounding box center [446, 320] width 111 height 34
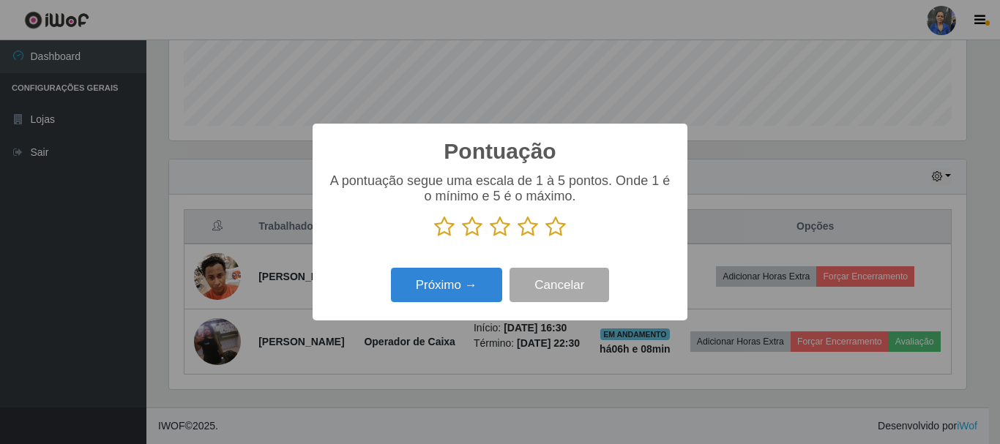
click at [551, 232] on icon at bounding box center [555, 227] width 20 height 22
click at [545, 238] on input "radio" at bounding box center [545, 238] width 0 height 0
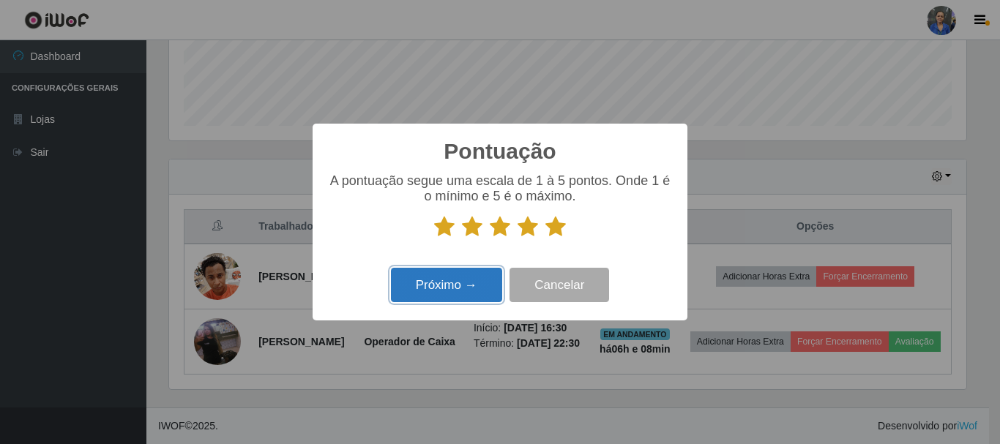
click at [479, 280] on button "Próximo →" at bounding box center [446, 285] width 111 height 34
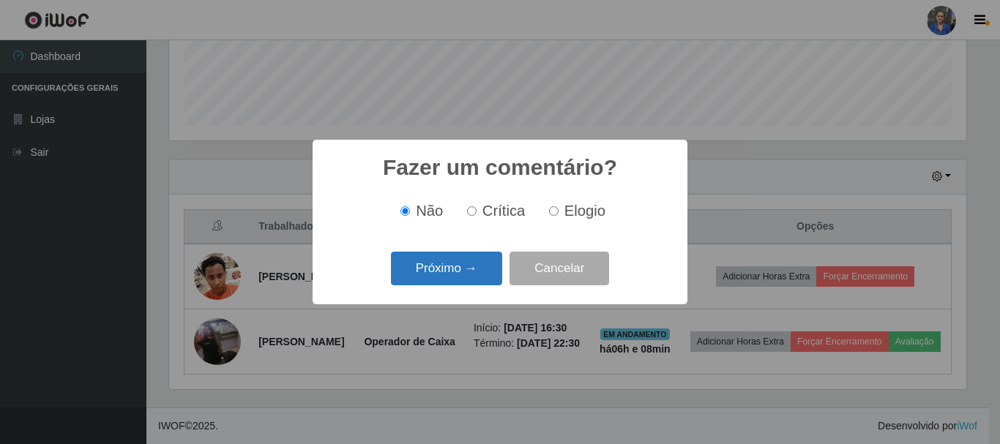
click at [474, 266] on button "Próximo →" at bounding box center [446, 269] width 111 height 34
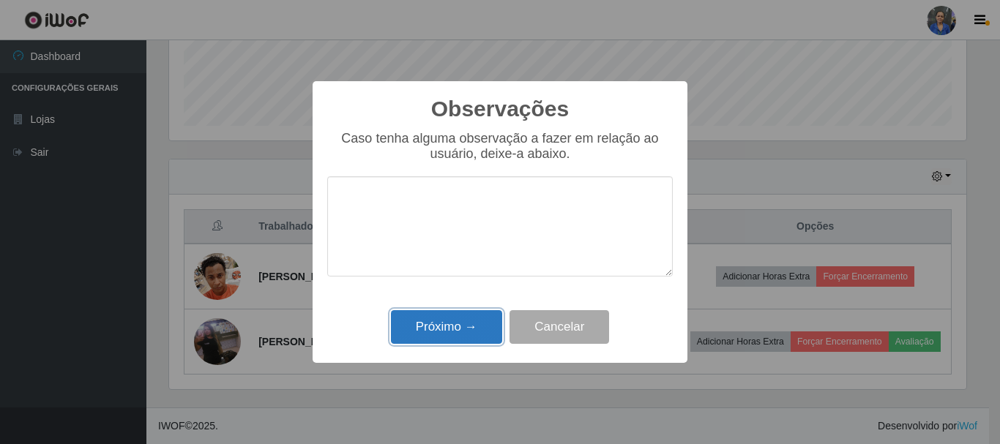
click at [429, 323] on button "Próximo →" at bounding box center [446, 327] width 111 height 34
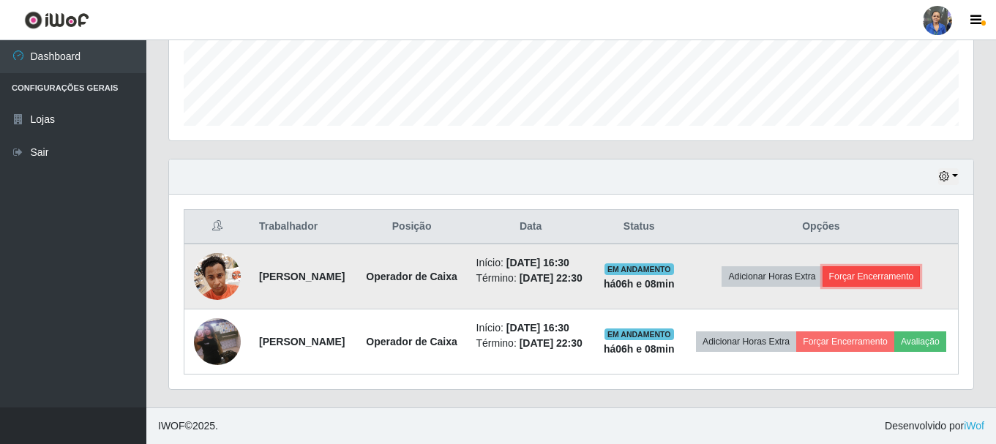
click at [884, 266] on button "Forçar Encerramento" at bounding box center [872, 276] width 98 height 20
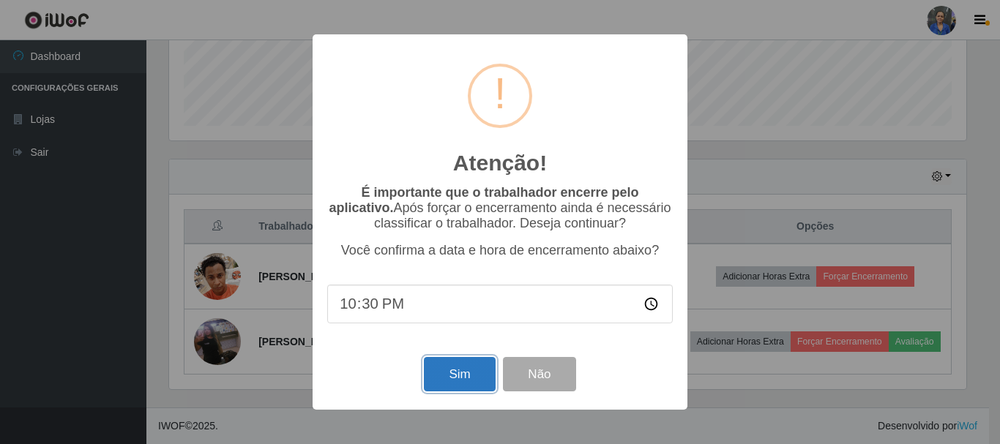
click at [452, 376] on button "Sim" at bounding box center [459, 374] width 71 height 34
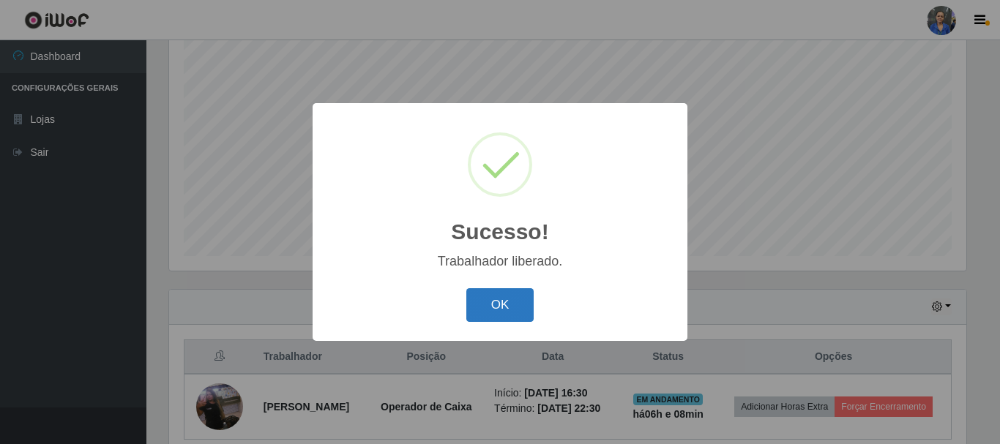
click at [497, 320] on button "OK" at bounding box center [500, 305] width 68 height 34
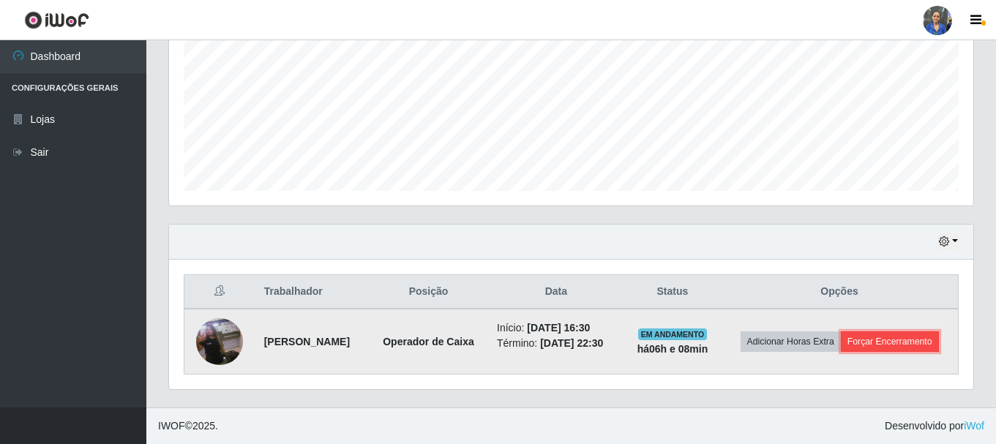
click at [892, 347] on button "Forçar Encerramento" at bounding box center [890, 342] width 98 height 20
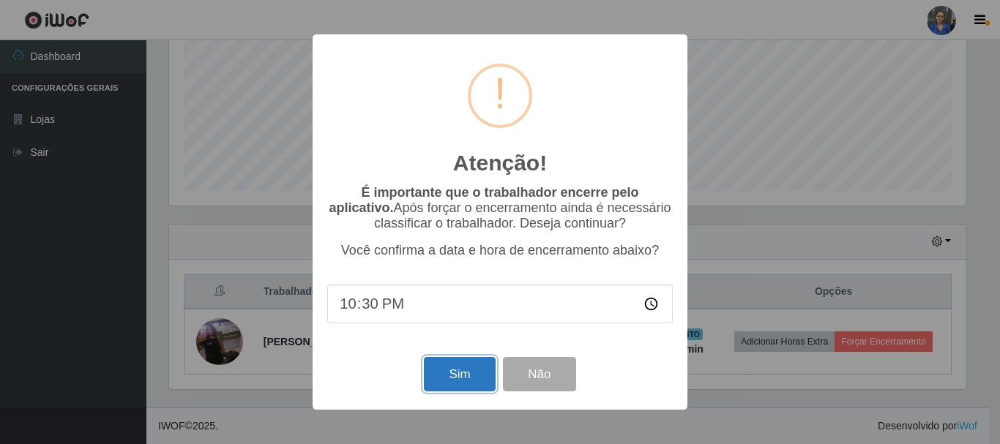
click at [473, 370] on button "Sim" at bounding box center [459, 374] width 71 height 34
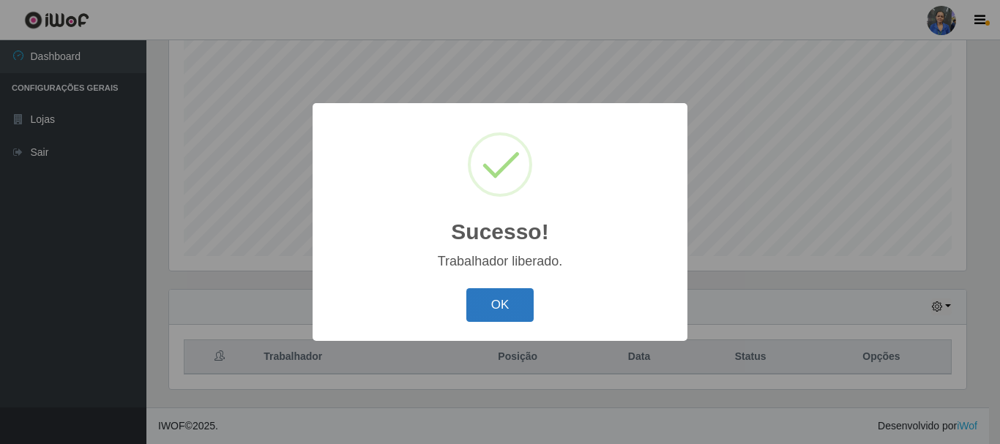
click at [509, 305] on button "OK" at bounding box center [500, 305] width 68 height 34
